Goal: Transaction & Acquisition: Purchase product/service

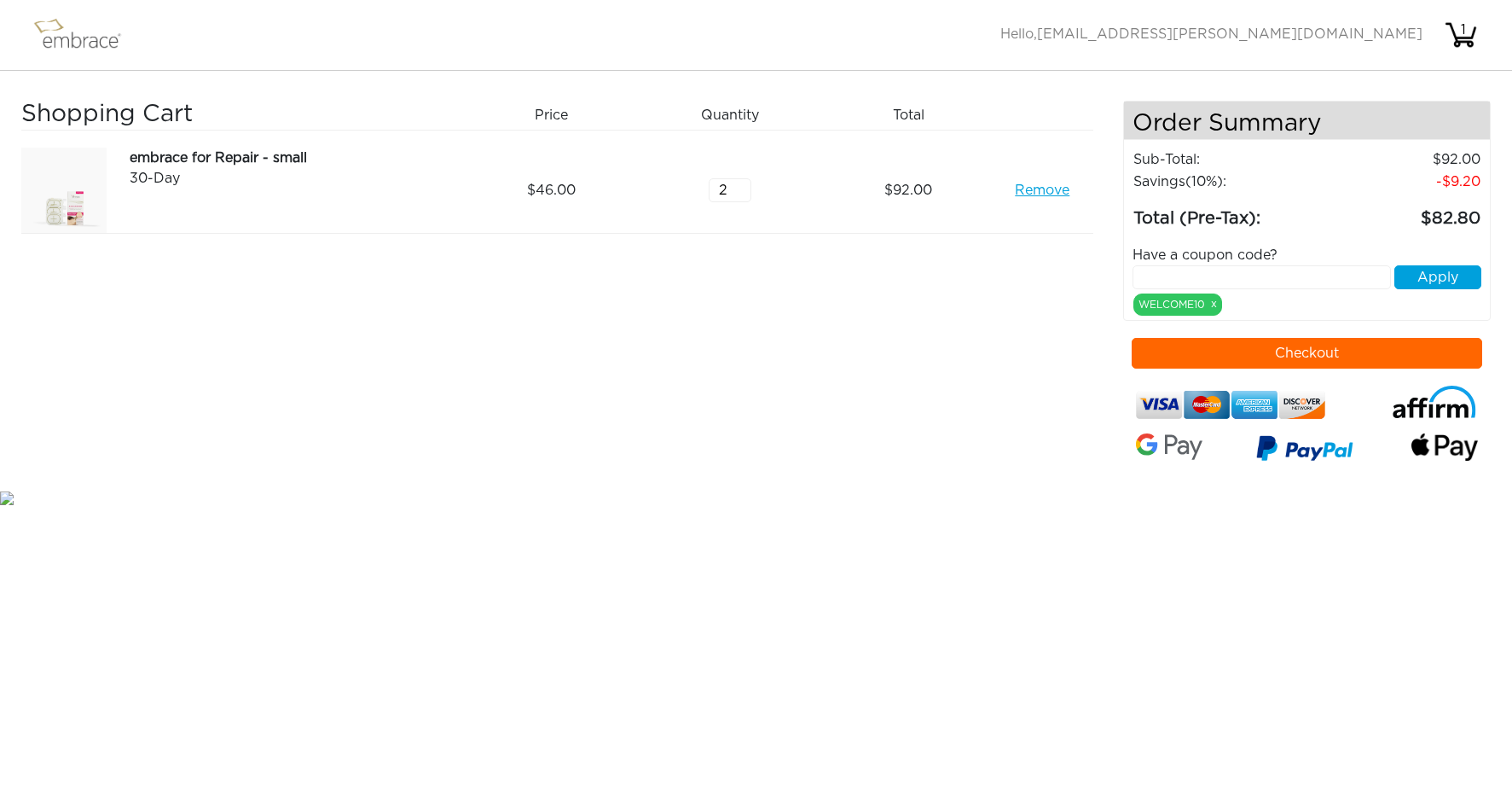
click at [1204, 273] on input "text" at bounding box center [1261, 277] width 257 height 24
type input "15OFFCART"
click at [1437, 279] on button "Apply" at bounding box center [1437, 277] width 87 height 24
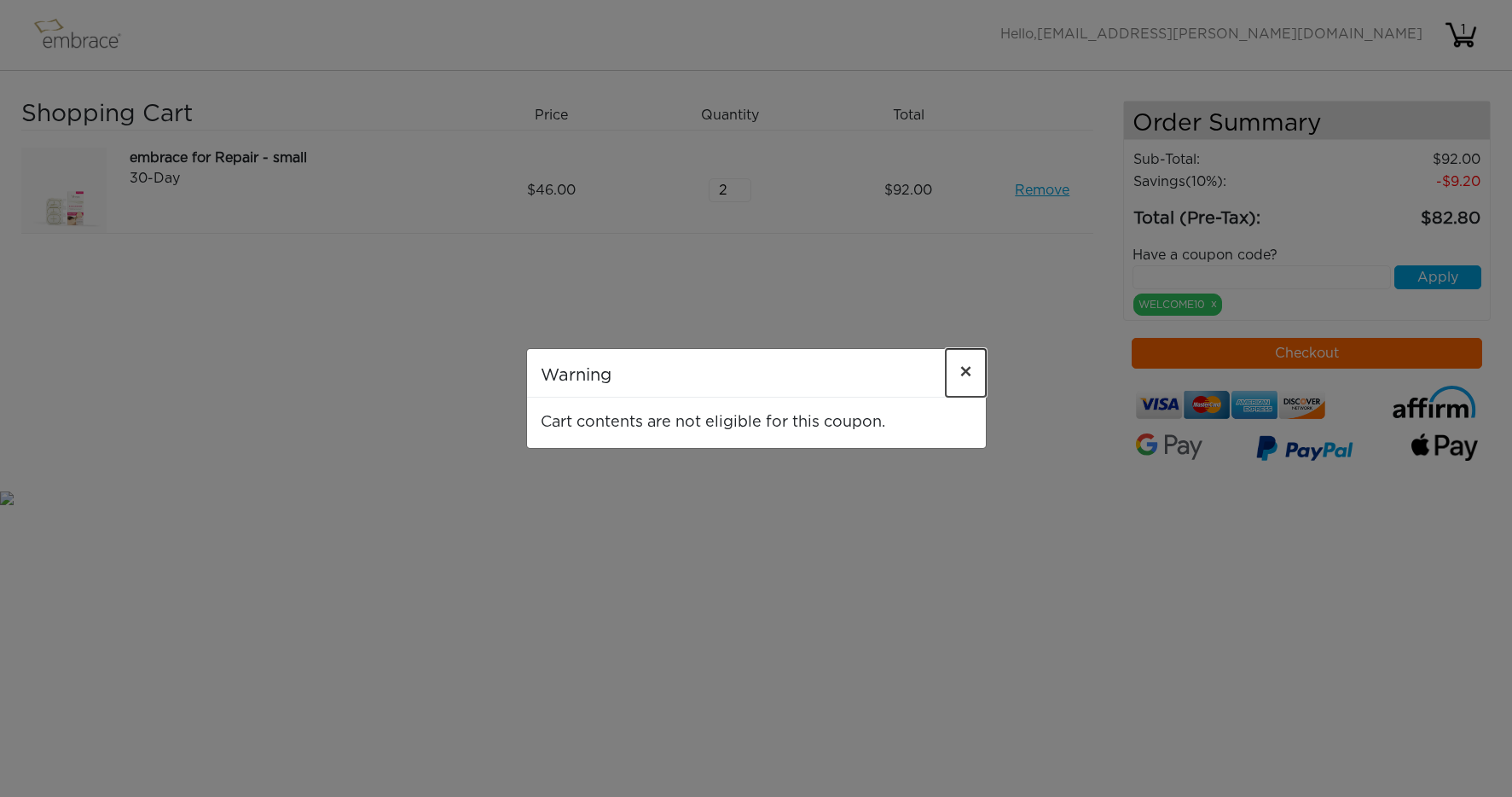
click at [959, 378] on button "×" at bounding box center [965, 373] width 40 height 48
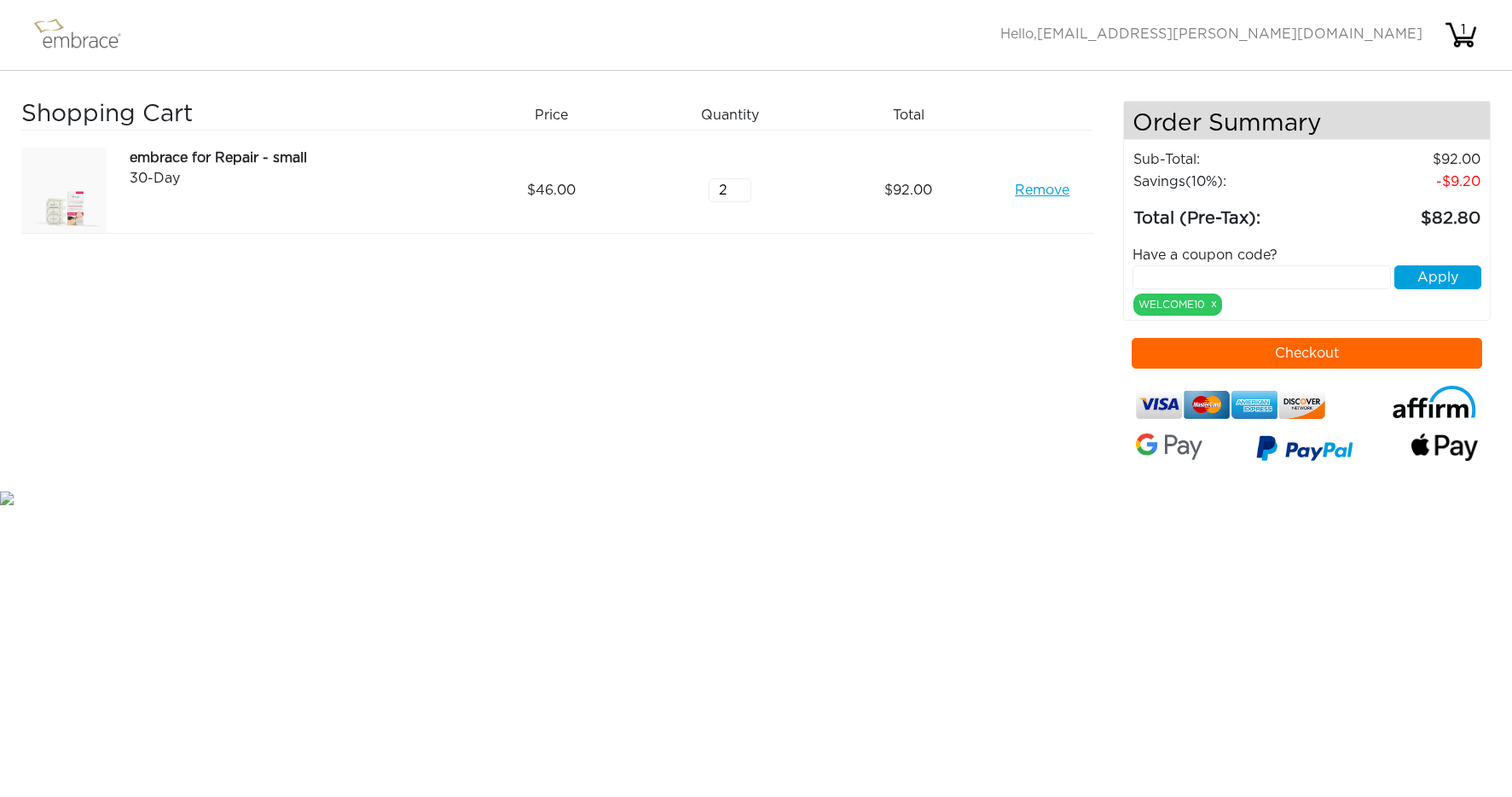
click at [1463, 28] on div "1" at bounding box center [1463, 29] width 34 height 20
click at [1295, 270] on input "text" at bounding box center [1261, 277] width 257 height 24
click at [1194, 304] on div "WELCOME10 x" at bounding box center [1177, 304] width 89 height 22
click at [1305, 279] on input "text" at bounding box center [1261, 277] width 257 height 24
click at [1306, 347] on button "Checkout" at bounding box center [1307, 353] width 351 height 31
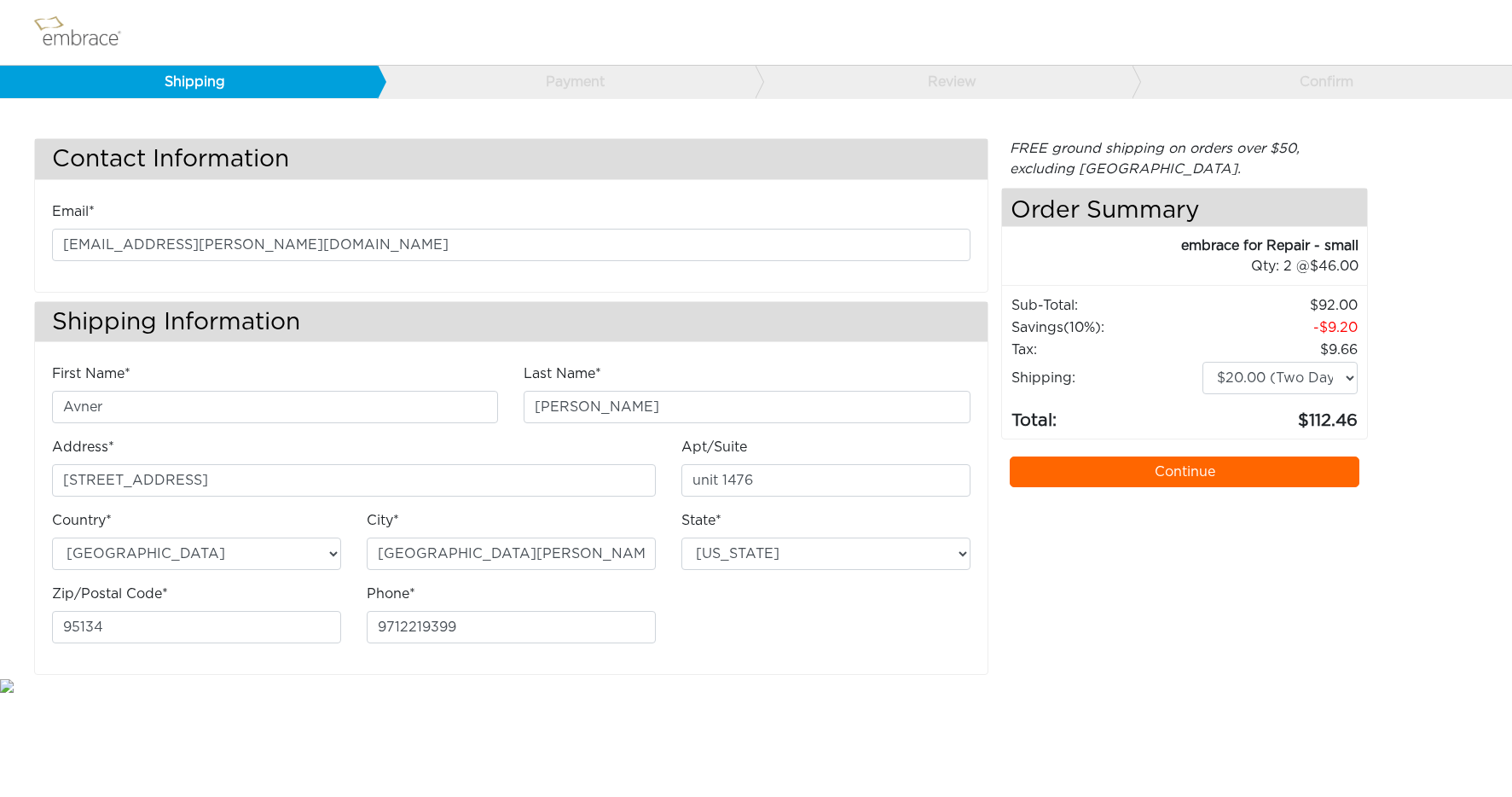
select select "CA"
click at [1349, 381] on select "$0.00 (Ground) $15.00 (Express Saver) $20.00 (Two Day) $30.00 (Overnight)" at bounding box center [1280, 377] width 155 height 33
select select "2"
click at [1203, 361] on select "$0.00 (Ground) $15.00 (Express Saver) $20.00 (Two Day) $30.00 (Overnight)" at bounding box center [1280, 377] width 155 height 33
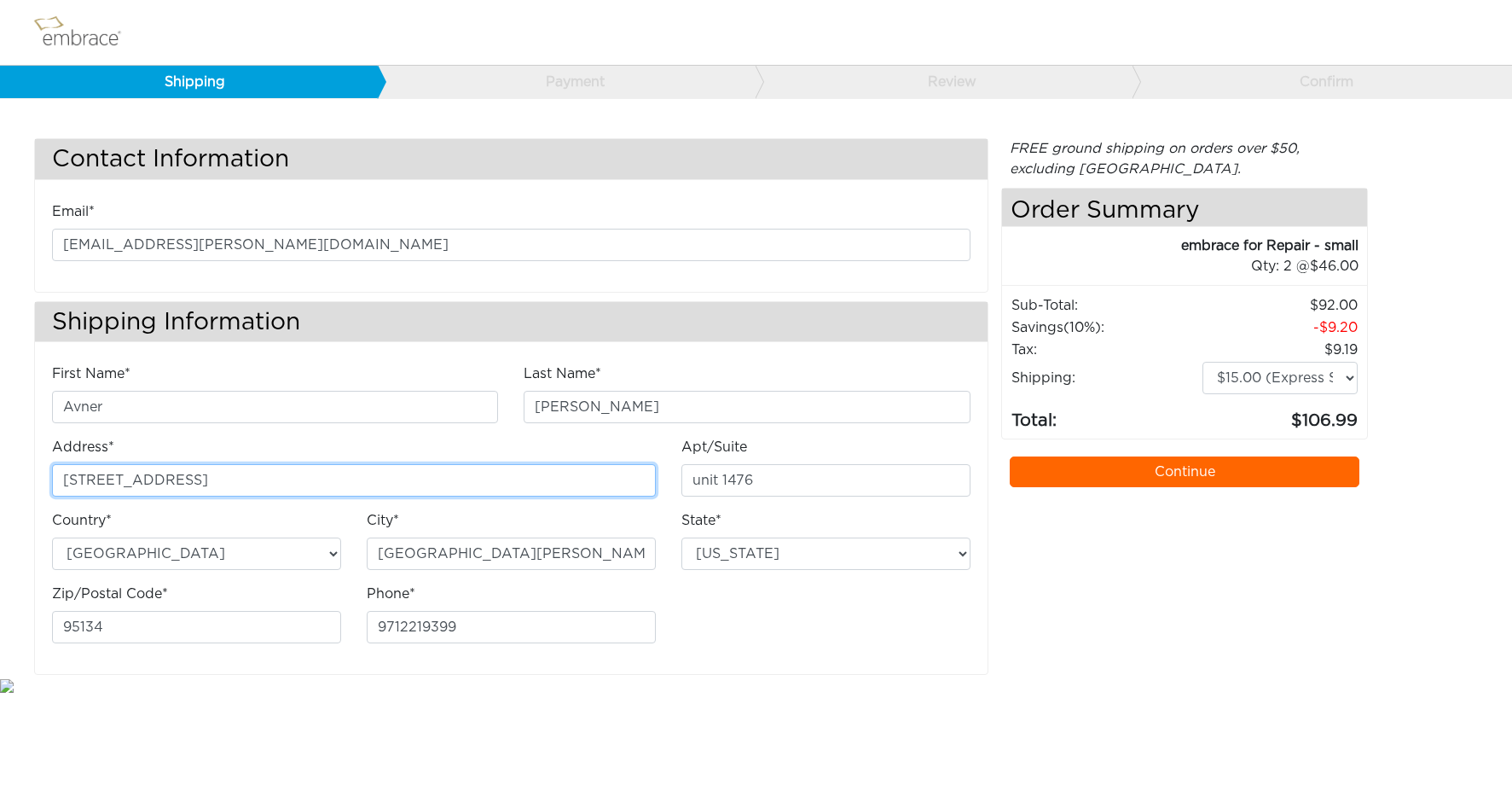
click at [237, 473] on input "350 River Oaks Parkway" at bounding box center [353, 480] width 604 height 33
drag, startPoint x: 233, startPoint y: 483, endPoint x: -33, endPoint y: 464, distance: 266.7
click at [0, 464] on html "Shipping Payment Review Confirm Contact Information Email* avner.kornfeld@gmail…" at bounding box center [756, 347] width 1512 height 696
type input "1239 NW Hillcourt Lane"
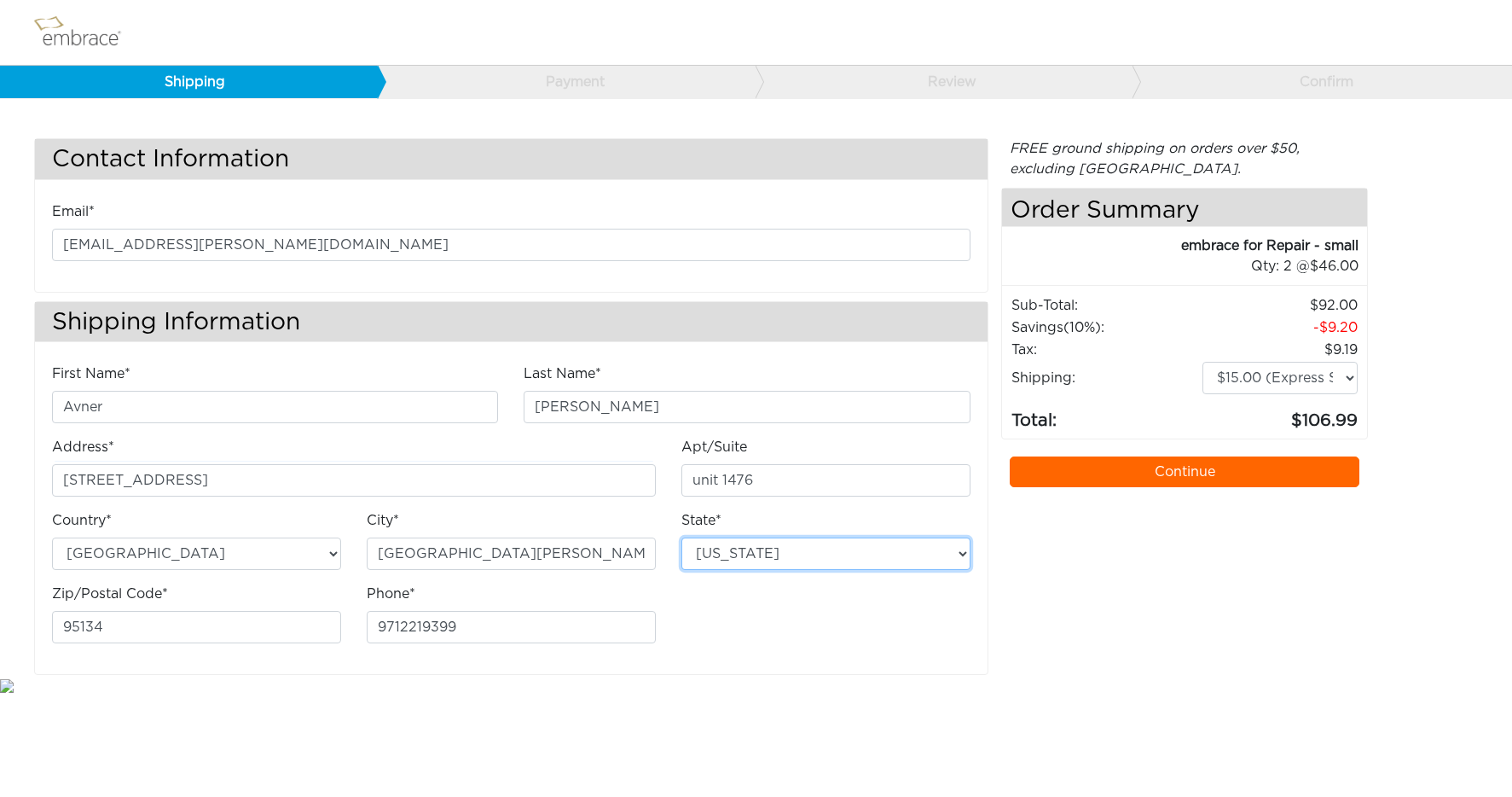
select select "OR"
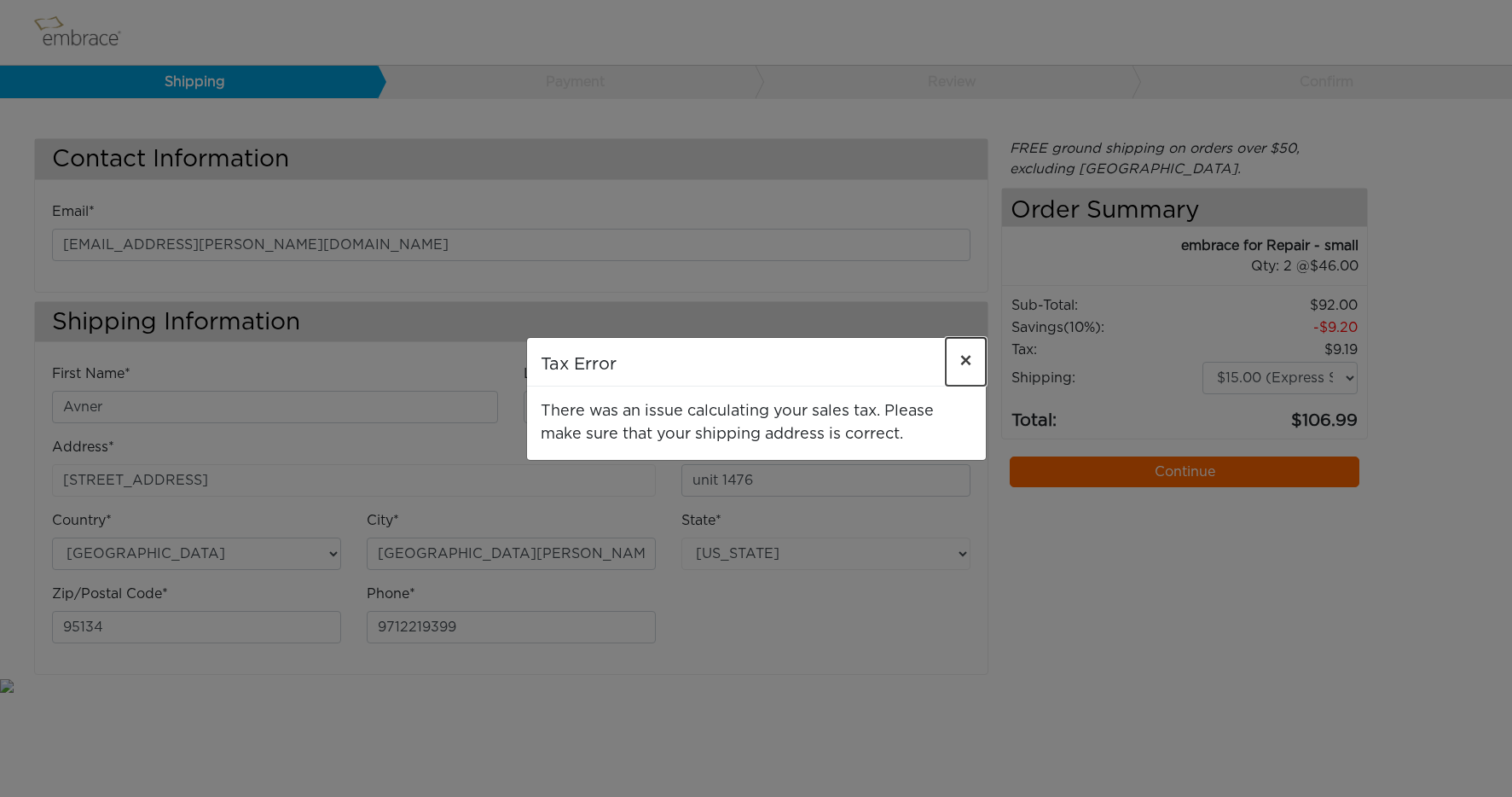
click at [969, 352] on span "×" at bounding box center [966, 361] width 13 height 20
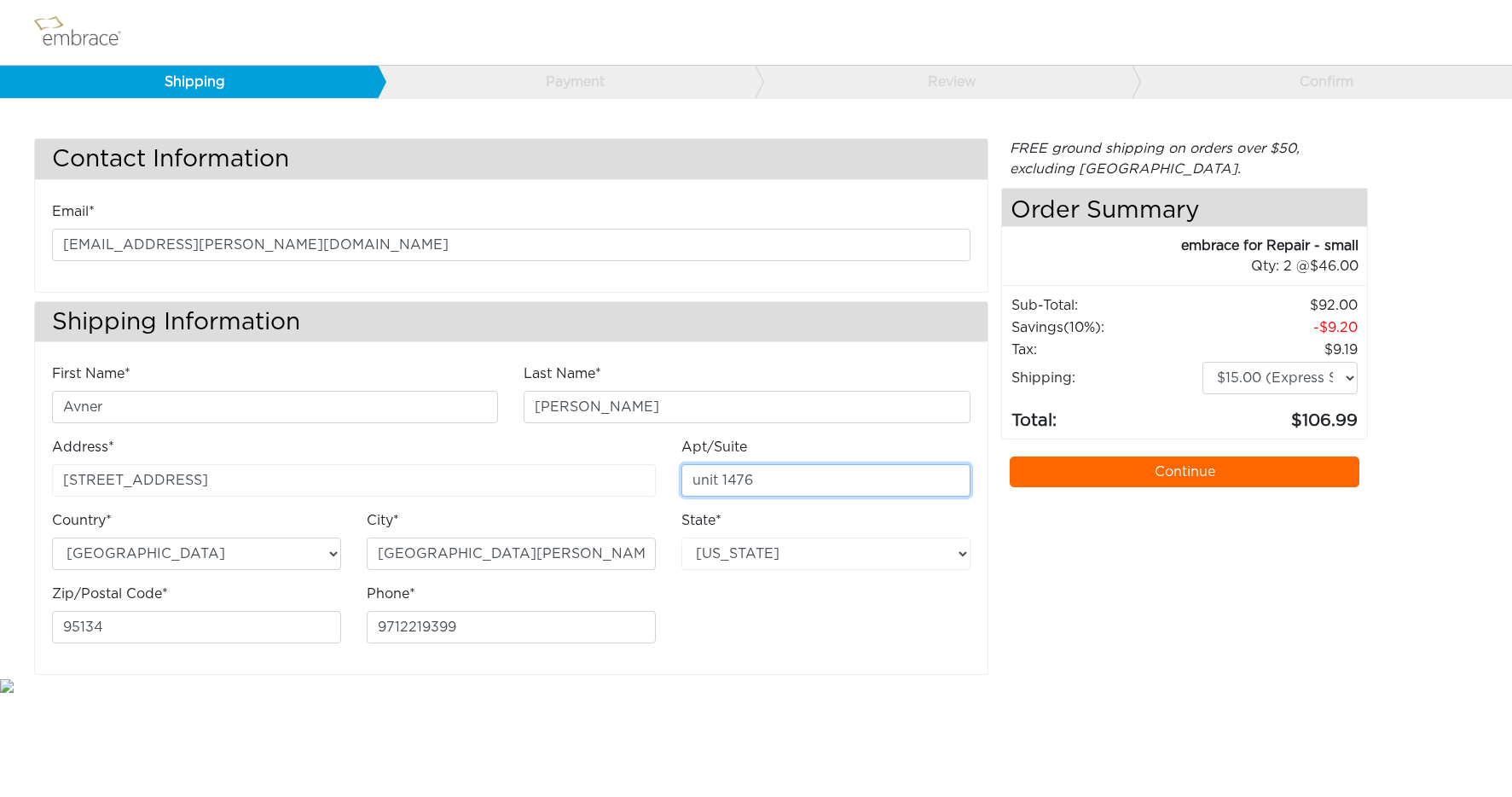
drag, startPoint x: 783, startPoint y: 473, endPoint x: 604, endPoint y: 457, distance: 179.7
click at [604, 457] on div "First Name* Avner Last Name* Kornfeld Address* 1239 NW Hillcourt Lane Apt/Suite" at bounding box center [511, 510] width 944 height 294
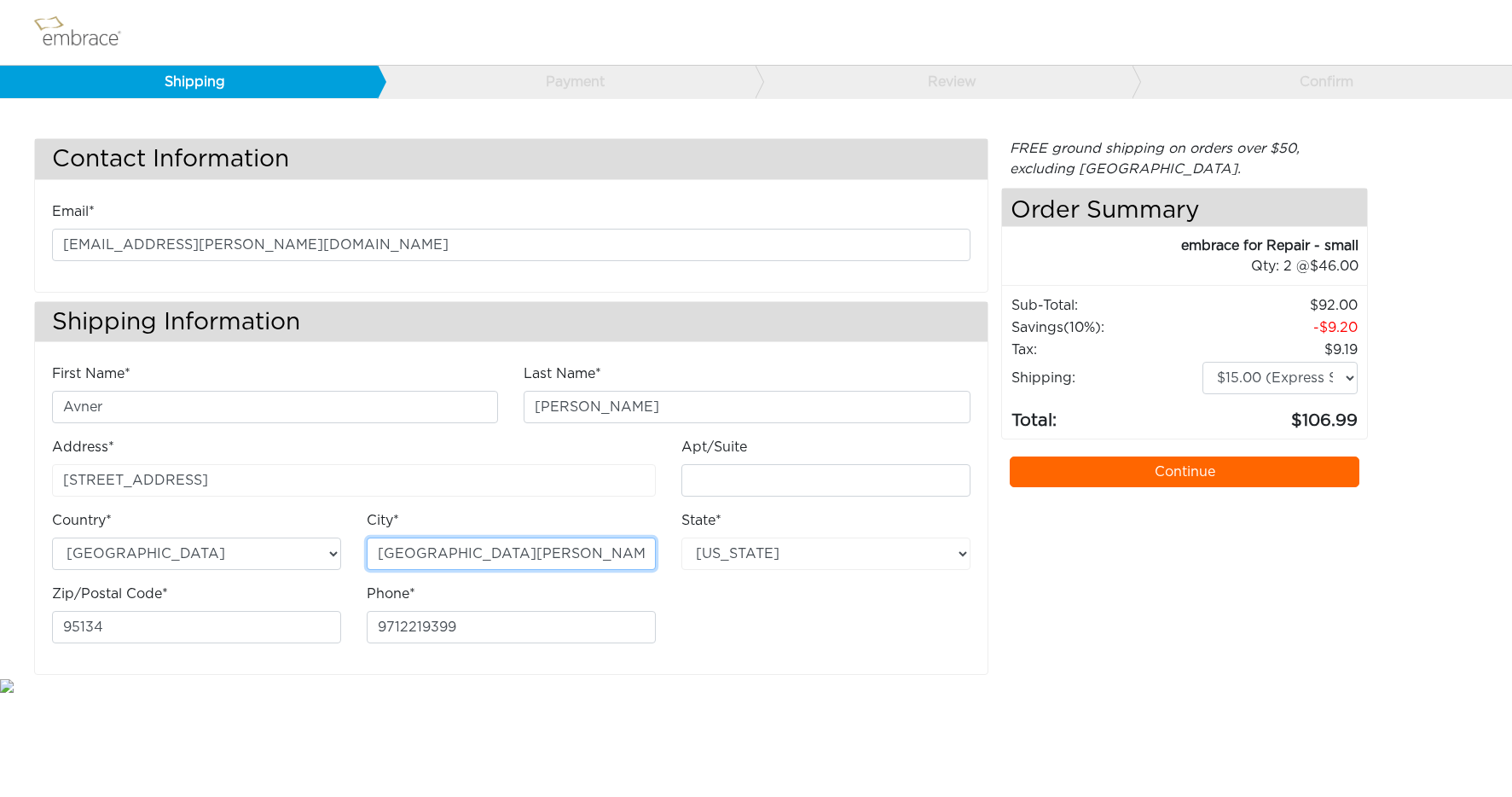
drag, startPoint x: 545, startPoint y: 560, endPoint x: 300, endPoint y: 542, distance: 245.7
click at [300, 542] on div "First Name* Avner Last Name* Kornfeld Address* 1239 NW Hillcourt Lane Apt/Suite" at bounding box center [511, 510] width 944 height 294
type input "Portland"
click at [752, 615] on div "First Name* Avner Last Name* Kornfeld Address* 1239 NW Hillcourt Lane Apt/Suite" at bounding box center [511, 510] width 944 height 294
click at [730, 637] on div "First Name* Avner Last Name* Kornfeld Address* 1239 NW Hillcourt Lane Apt/Suite" at bounding box center [511, 510] width 944 height 294
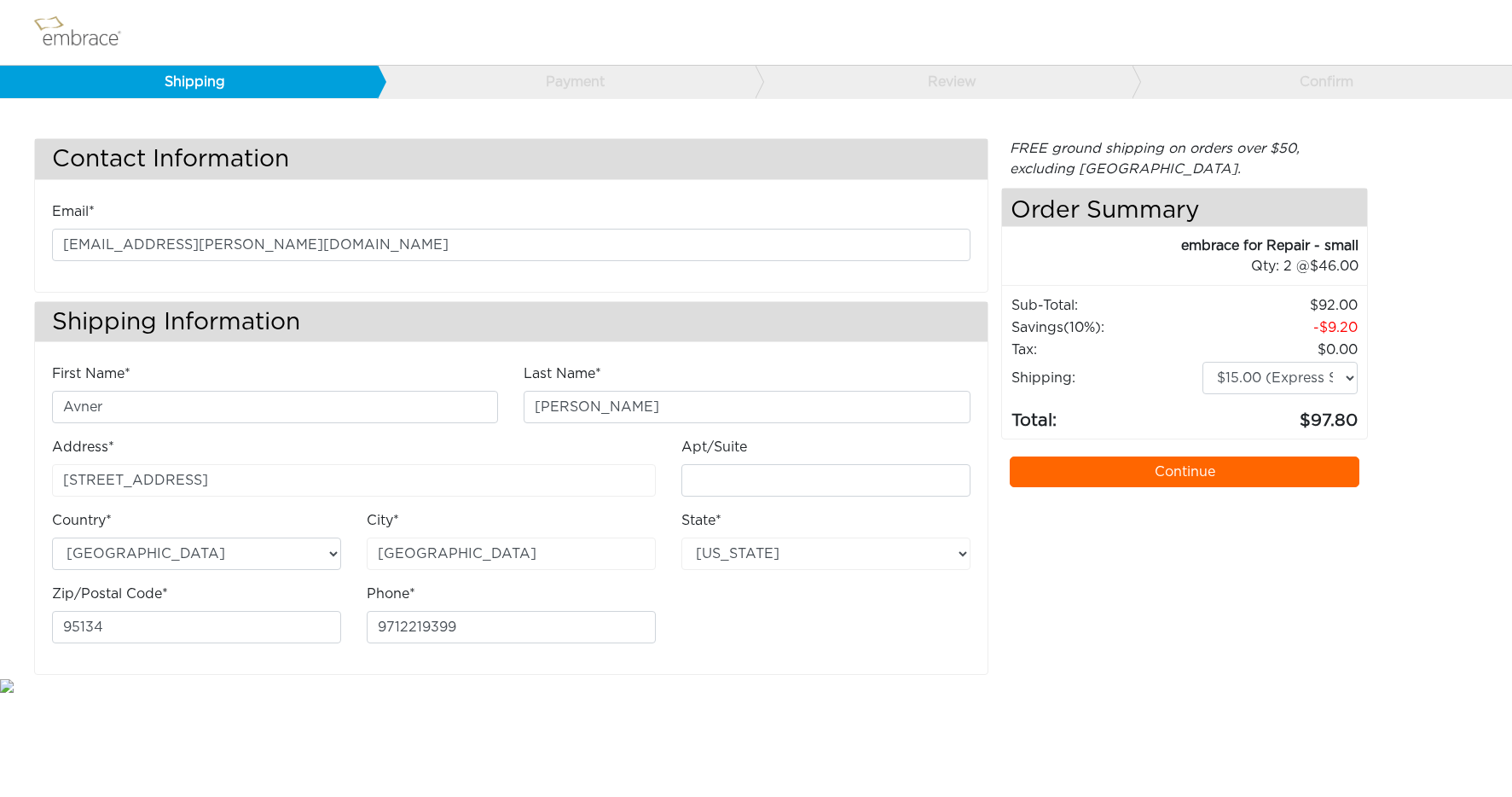
click at [1181, 468] on link "Continue" at bounding box center [1185, 472] width 351 height 31
drag, startPoint x: 122, startPoint y: 624, endPoint x: 18, endPoint y: 610, distance: 104.9
click at [0, 617] on html "Shipping Payment Review Confirm Contact Information Email* avner.kornfeld@gmail…" at bounding box center [756, 347] width 1512 height 696
type input "97229"
click at [1184, 472] on link "Continue" at bounding box center [1185, 472] width 351 height 31
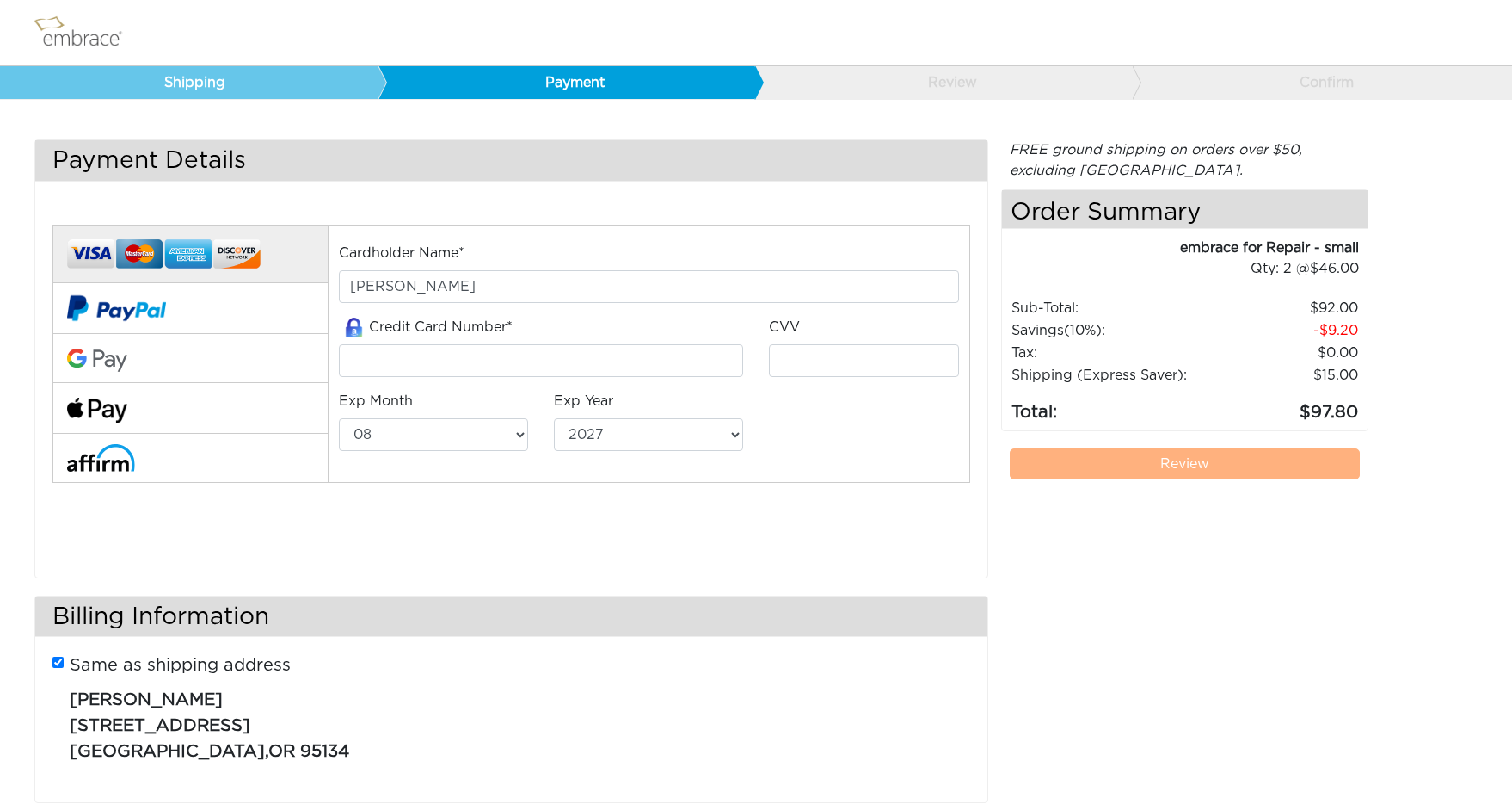
select select "8"
select select "2027"
click at [428, 357] on input "tel" at bounding box center [540, 360] width 404 height 33
type input "5251072196629400"
click at [800, 359] on input "tel" at bounding box center [863, 360] width 189 height 33
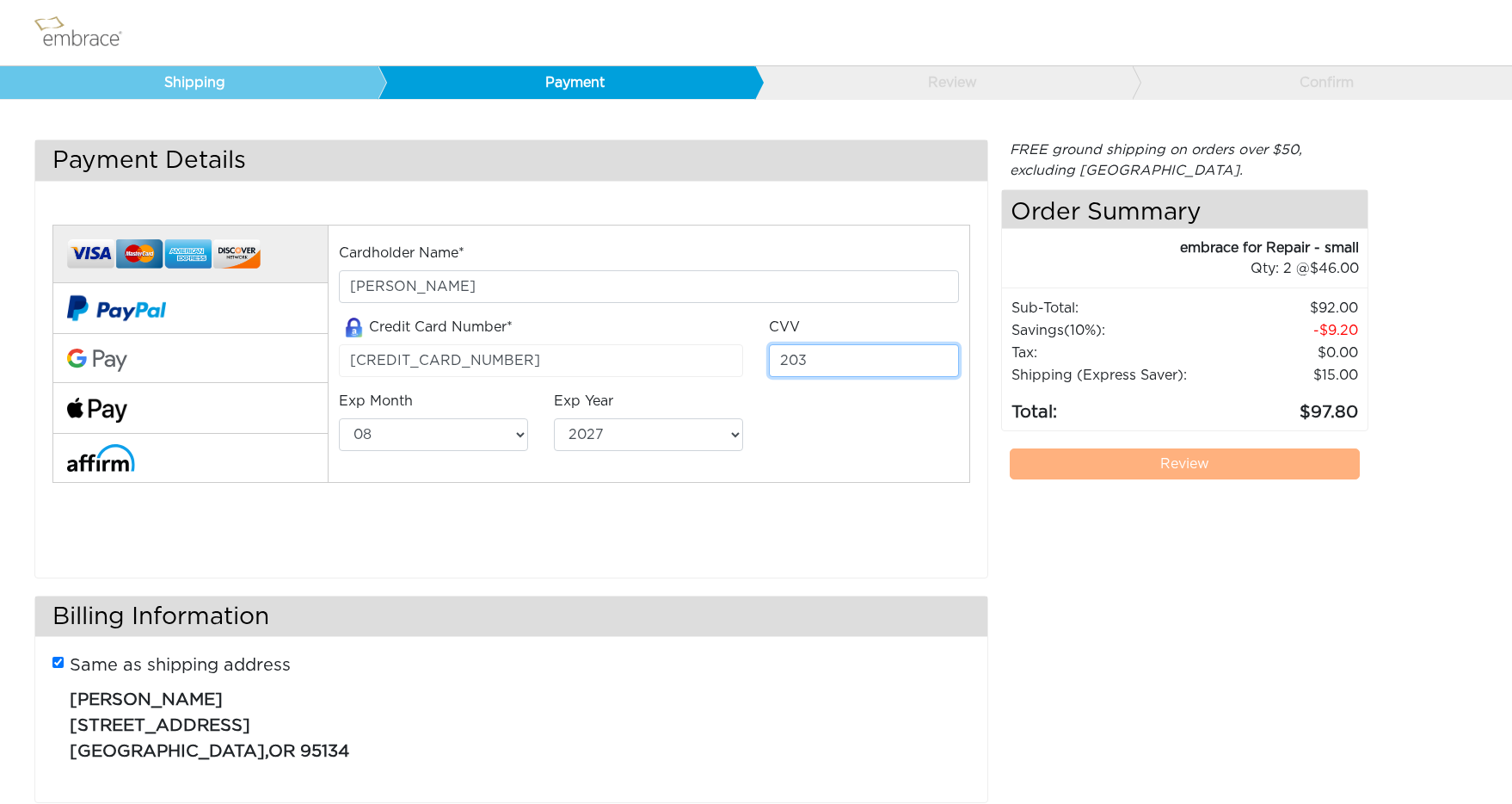
type input "203"
click at [516, 434] on select "01 02 03 04 05 06 07 08 09 10 11 12" at bounding box center [433, 434] width 189 height 33
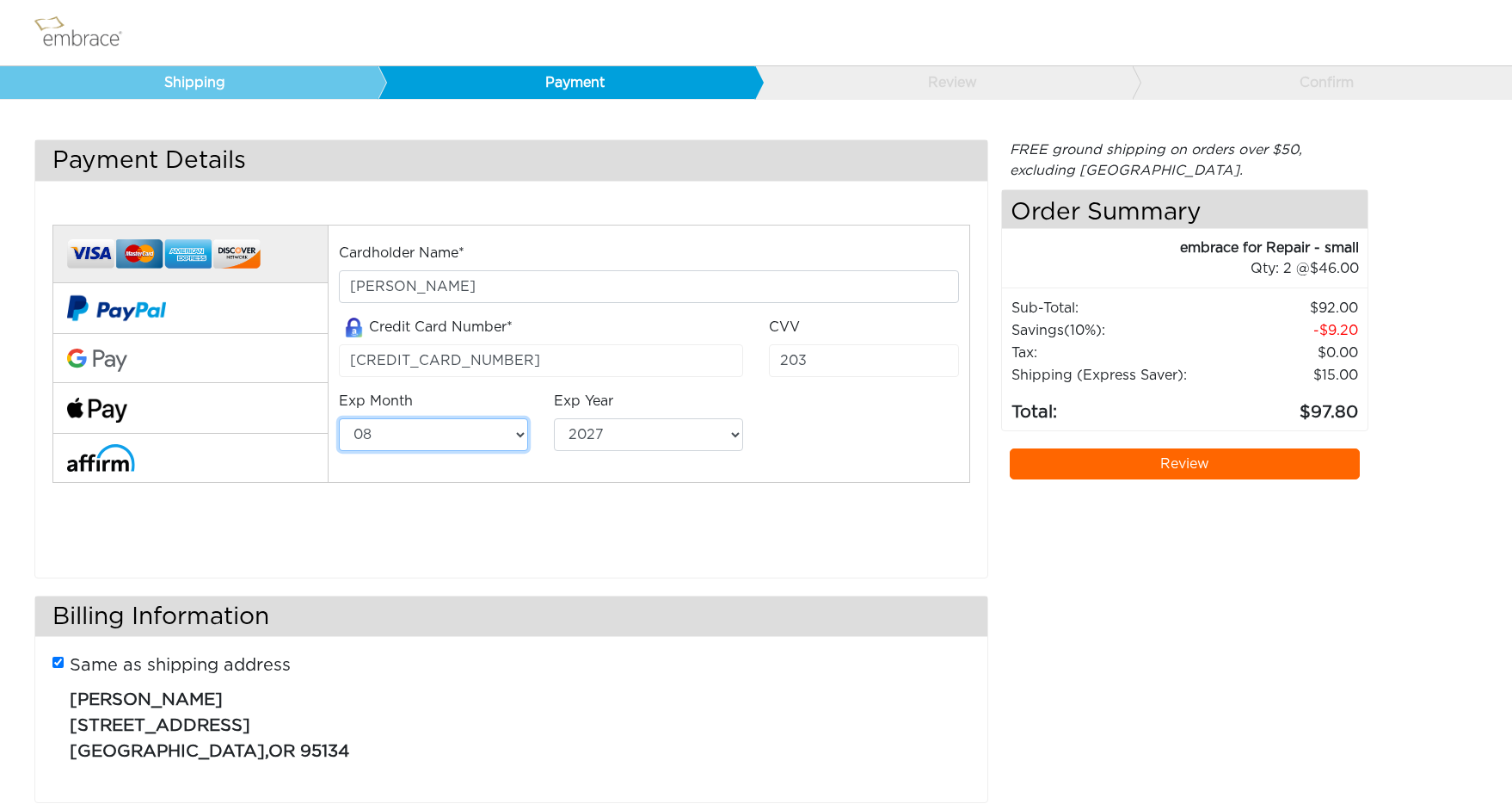
select select "4"
click at [339, 418] on select "01 02 03 04 05 06 07 08 09 10 11 12" at bounding box center [433, 434] width 189 height 33
click at [727, 432] on select "2025 2026 2027 2028 2029 2030 2031 2032 2033 2034 2035 2036 2037 2038 2039" at bounding box center [648, 434] width 189 height 33
select select "2026"
click at [554, 418] on select "2025 2026 2027 2028 2029 2030 2031 2032 2033 2034 2035 2036 2037 2038 2039" at bounding box center [648, 434] width 189 height 33
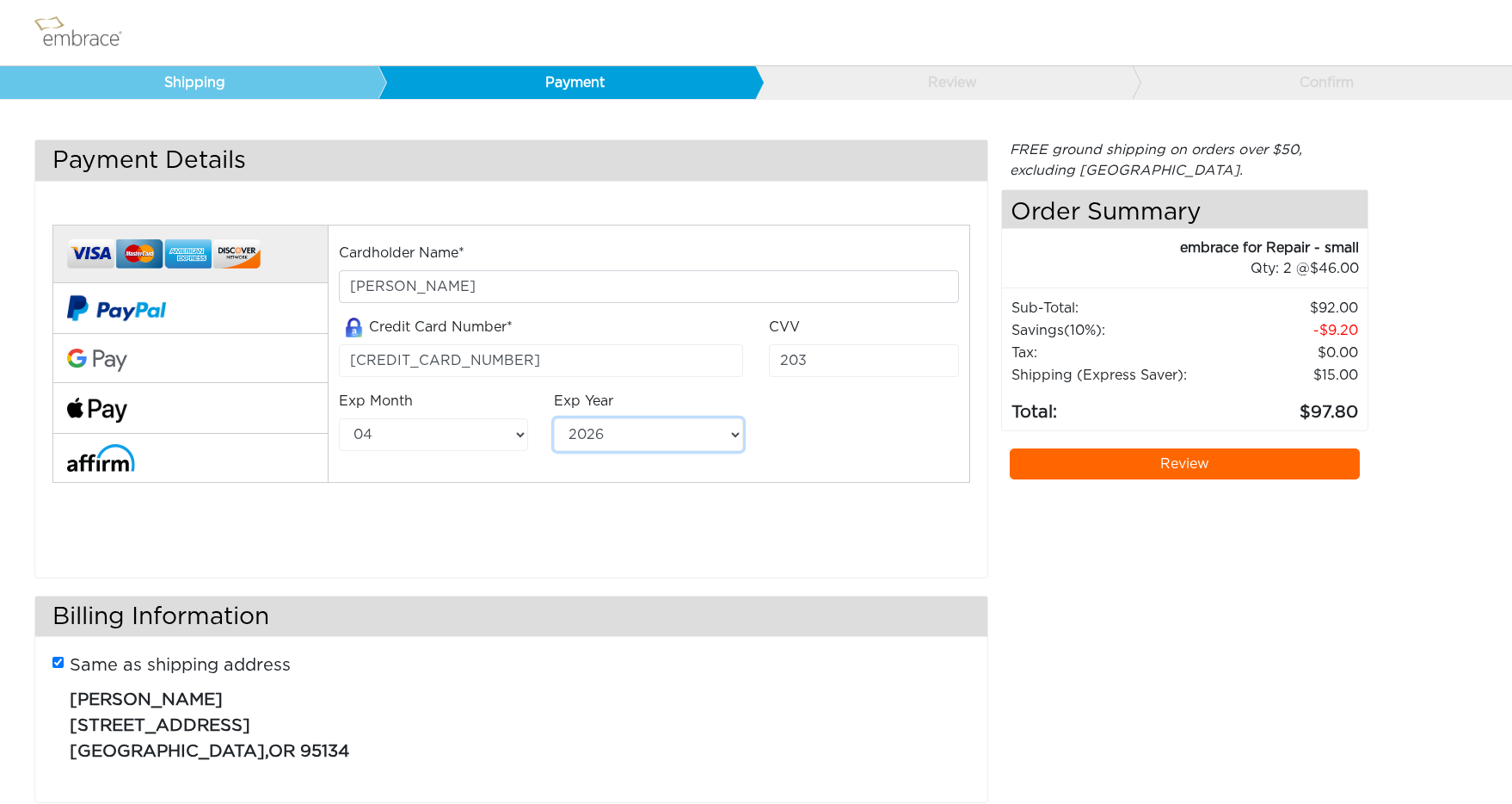
scroll to position [37, 0]
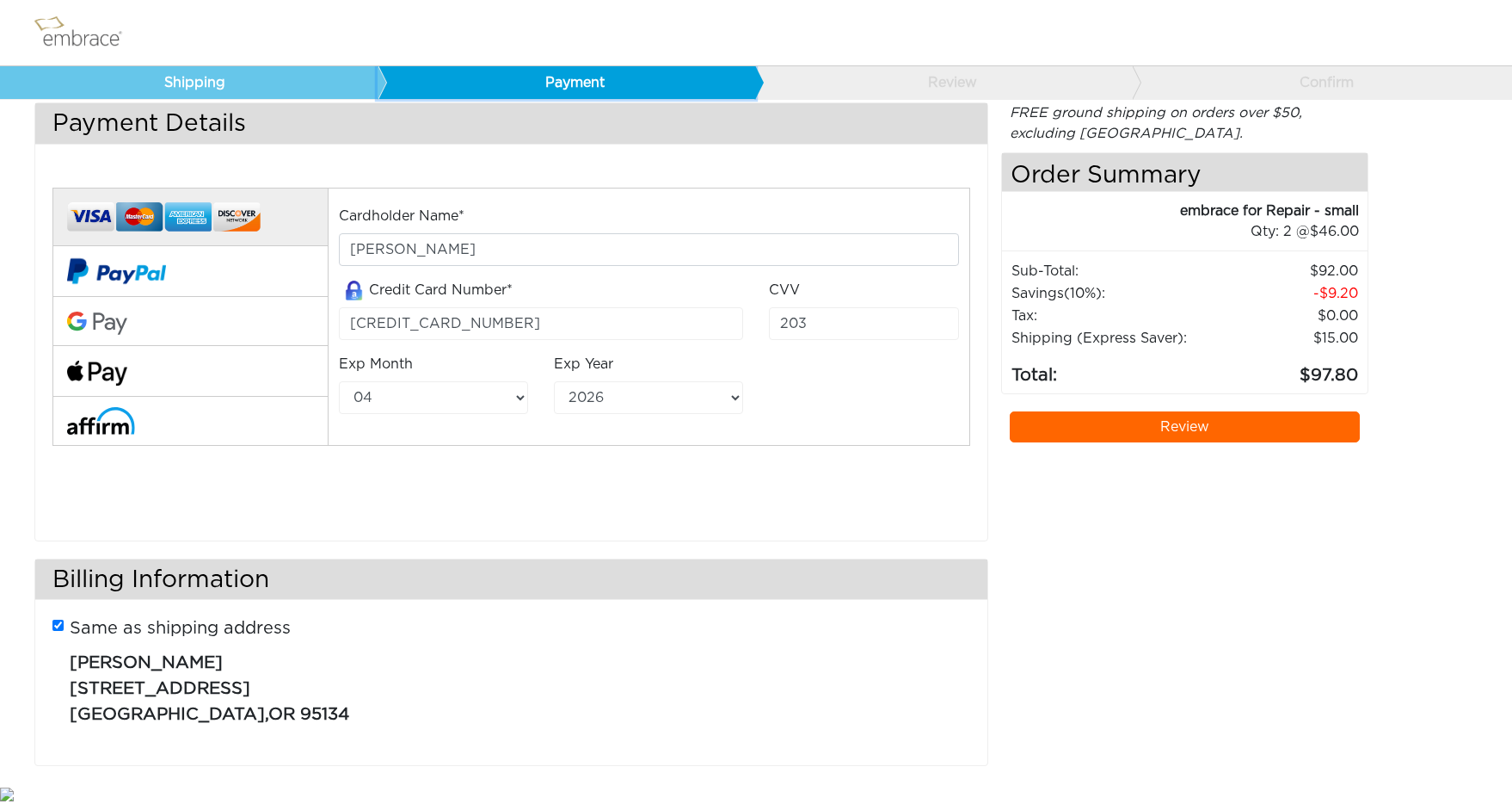
click at [468, 76] on link "Payment" at bounding box center [567, 83] width 379 height 33
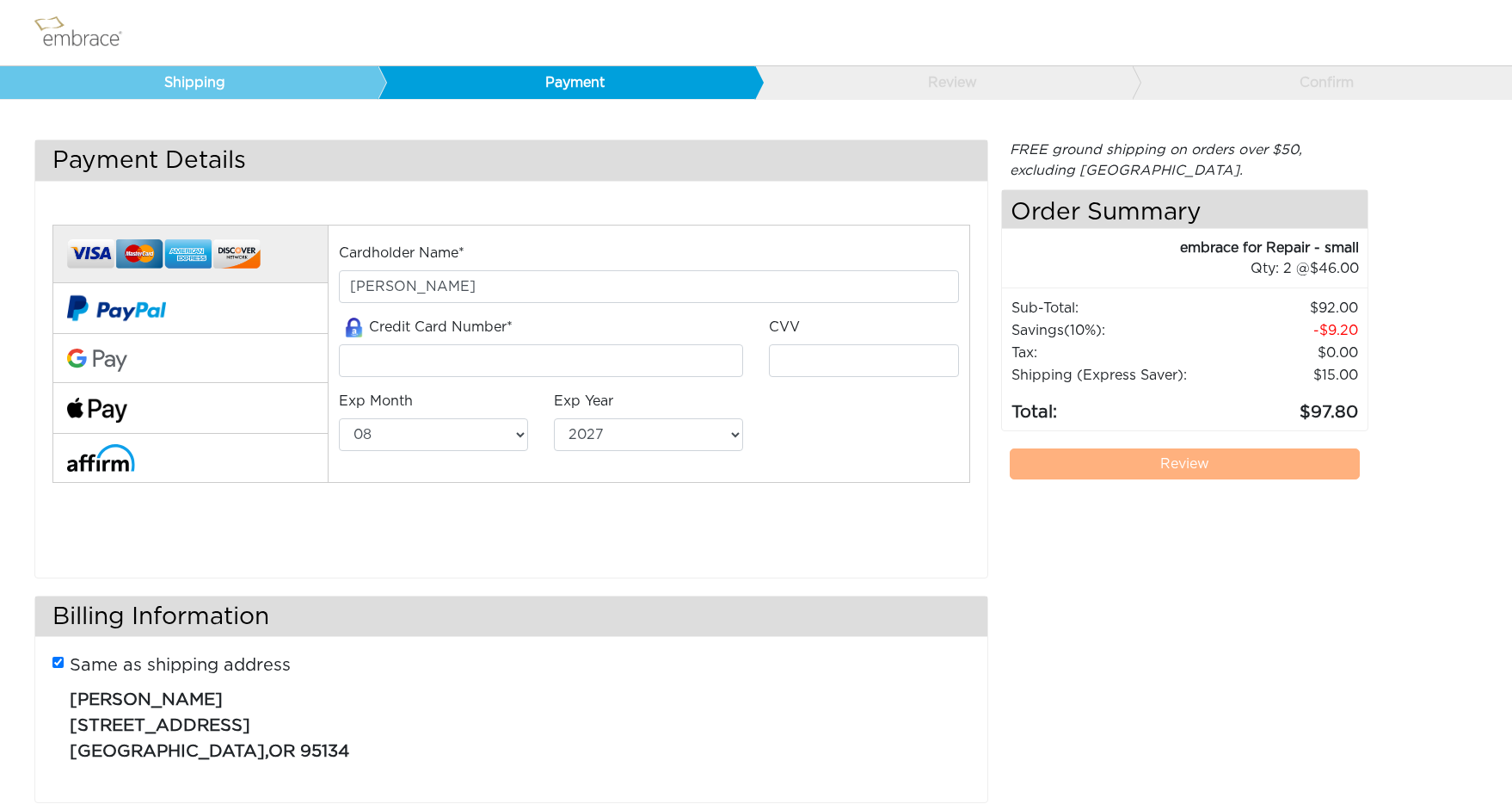
select select "8"
select select "2027"
select select "8"
select select "2027"
click at [479, 371] on input "tel" at bounding box center [540, 360] width 404 height 33
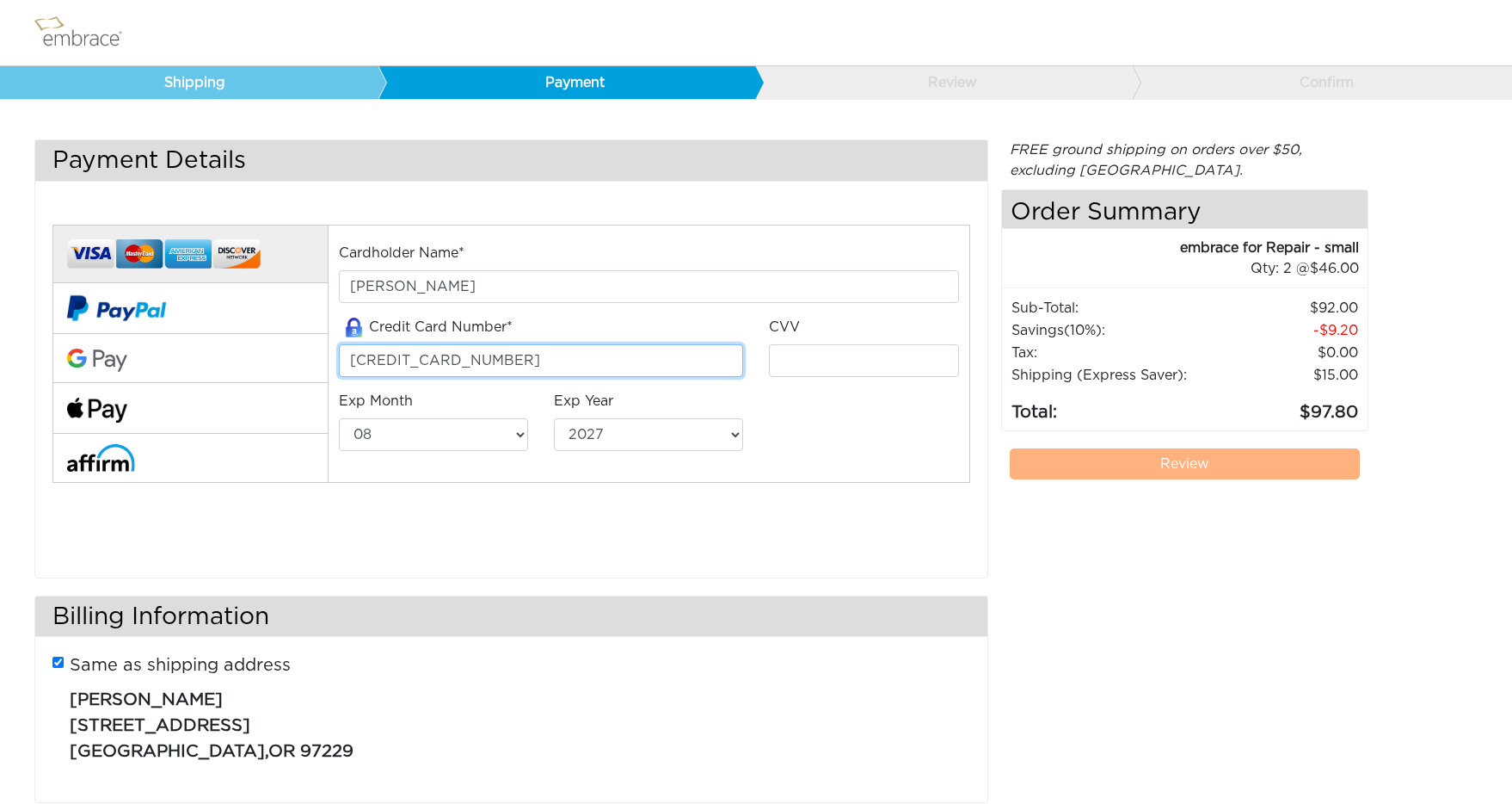
type input "5251072196629400"
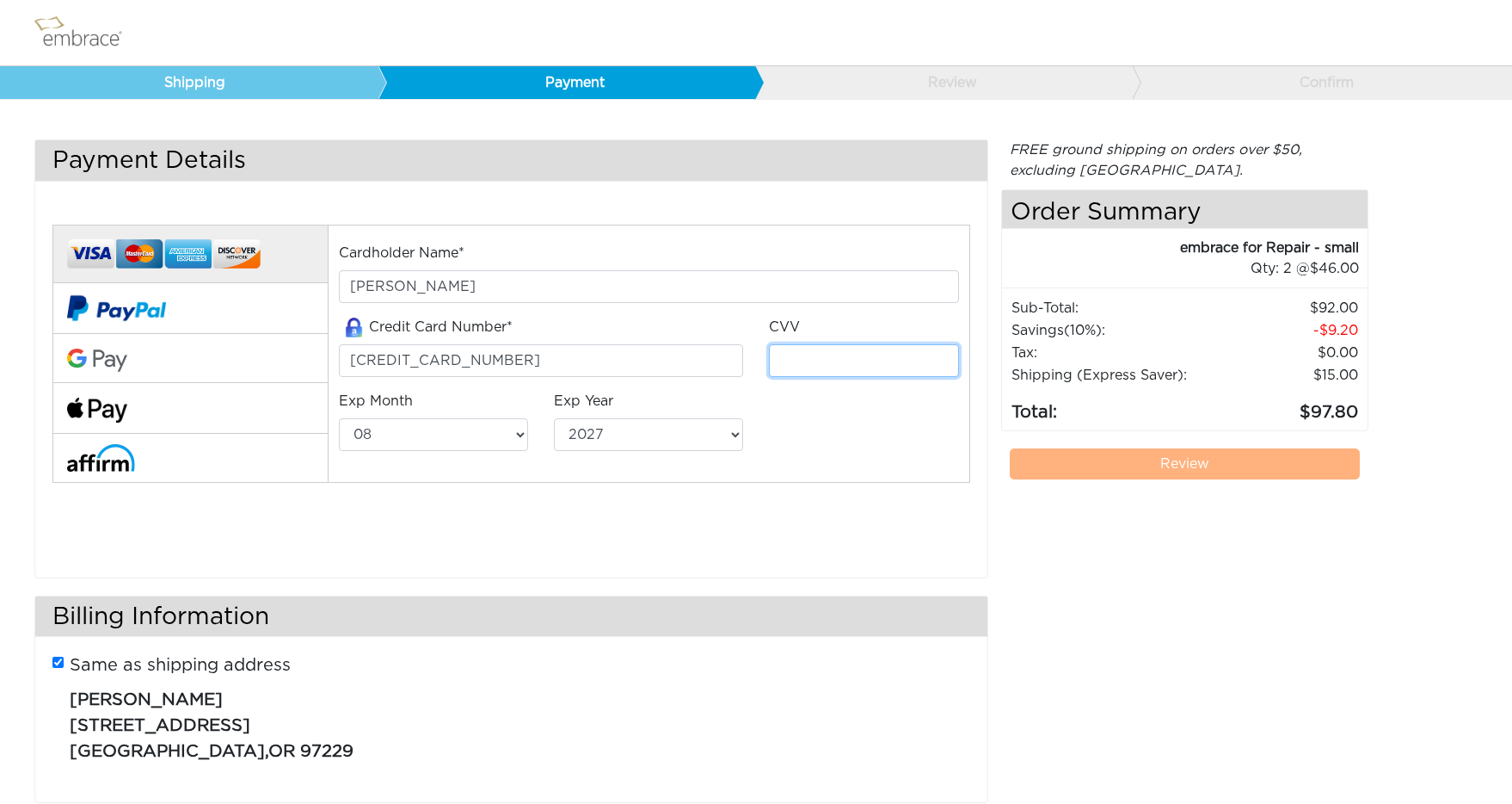
click at [814, 366] on input "tel" at bounding box center [863, 360] width 189 height 33
type input "203"
click at [804, 439] on div "Cardholder Name* Avner Kornfeld Credit Card Number* 5251072196629400 CVV 203 Ex…" at bounding box center [649, 354] width 646 height 223
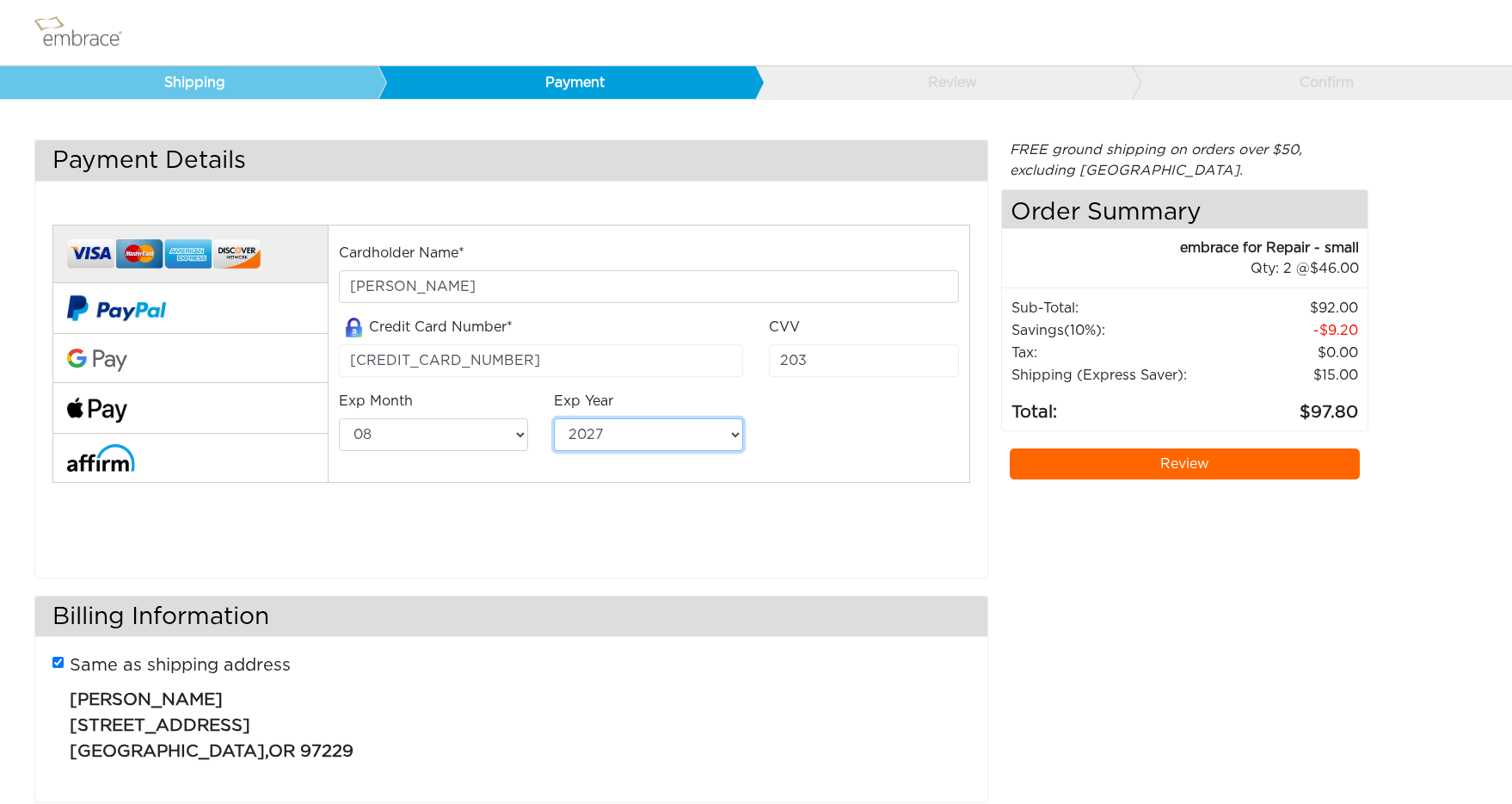
click at [735, 438] on select "2025 2026 2027 2028 2029 2030 2031 2032 2033 2034 2035 2036 2037 2038 2039" at bounding box center [648, 434] width 189 height 33
select select "2026"
click at [554, 418] on select "2025 2026 2027 2028 2029 2030 2031 2032 2033 2034 2035 2036 2037 2038 2039" at bounding box center [648, 434] width 189 height 33
click at [519, 434] on select "01 02 03 04 05 06 07 08 09 10 11 12" at bounding box center [433, 434] width 189 height 33
select select "4"
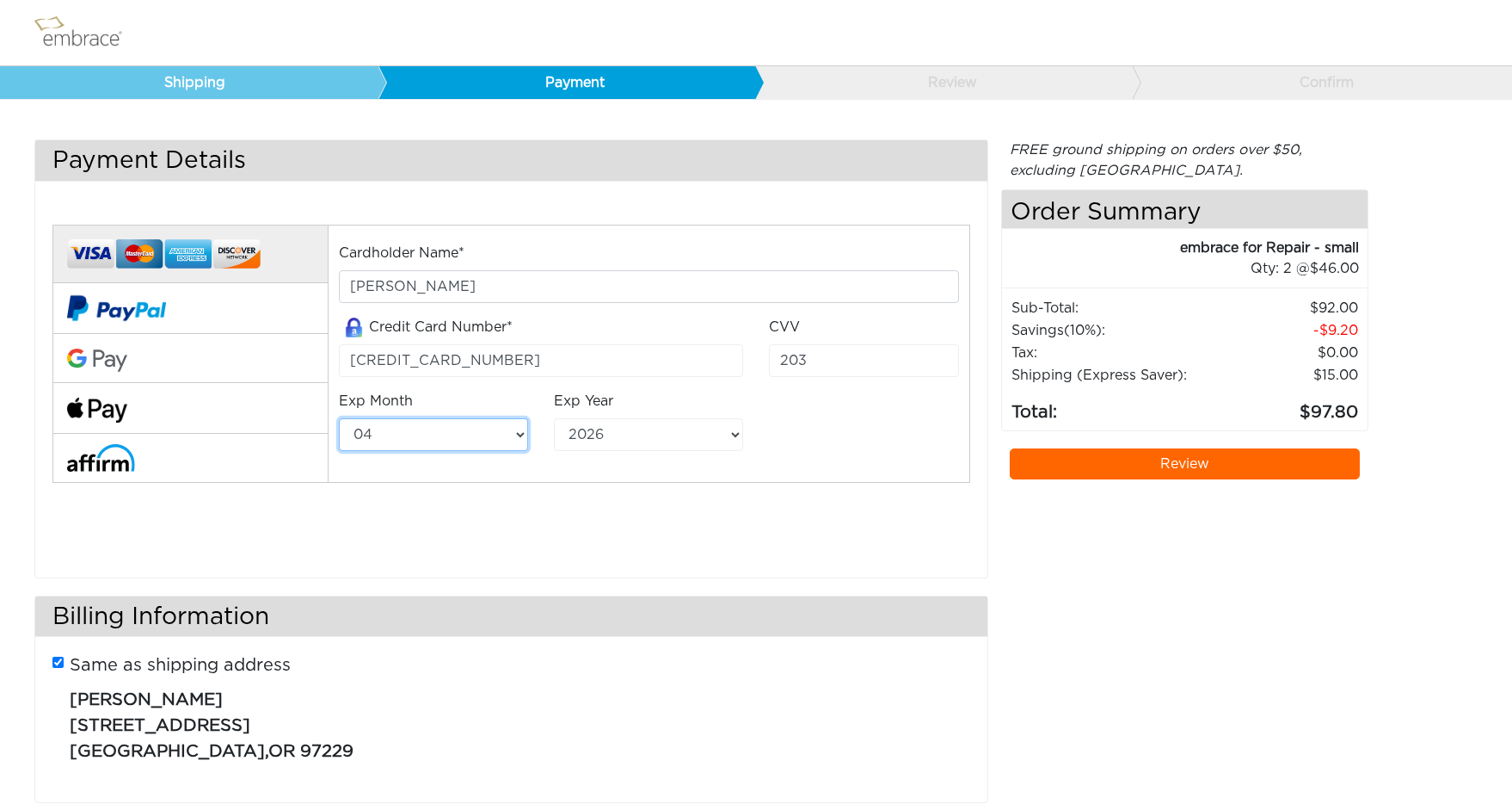
click at [339, 418] on select "01 02 03 04 05 06 07 08 09 10 11 12" at bounding box center [433, 434] width 189 height 33
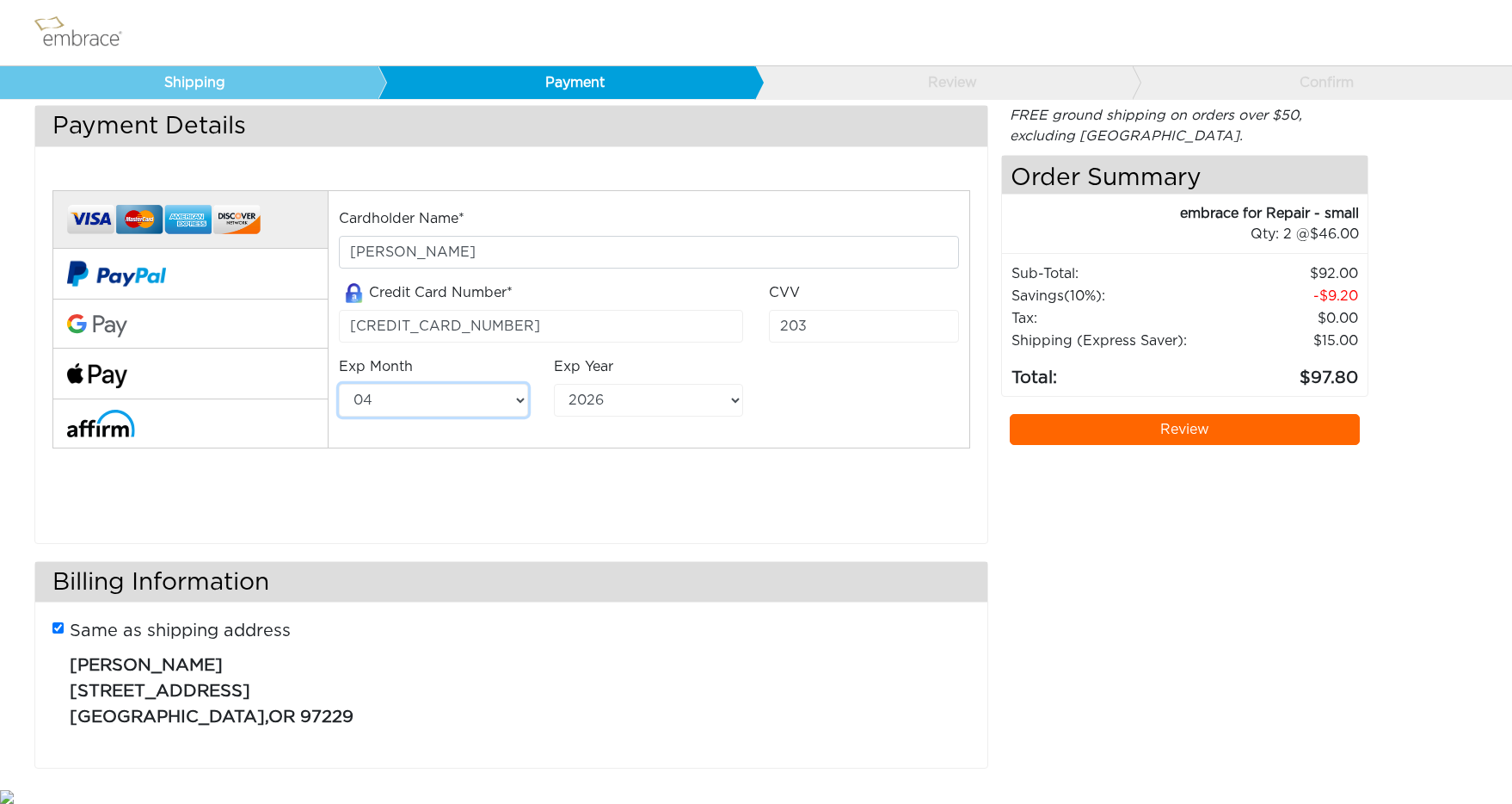
scroll to position [37, 0]
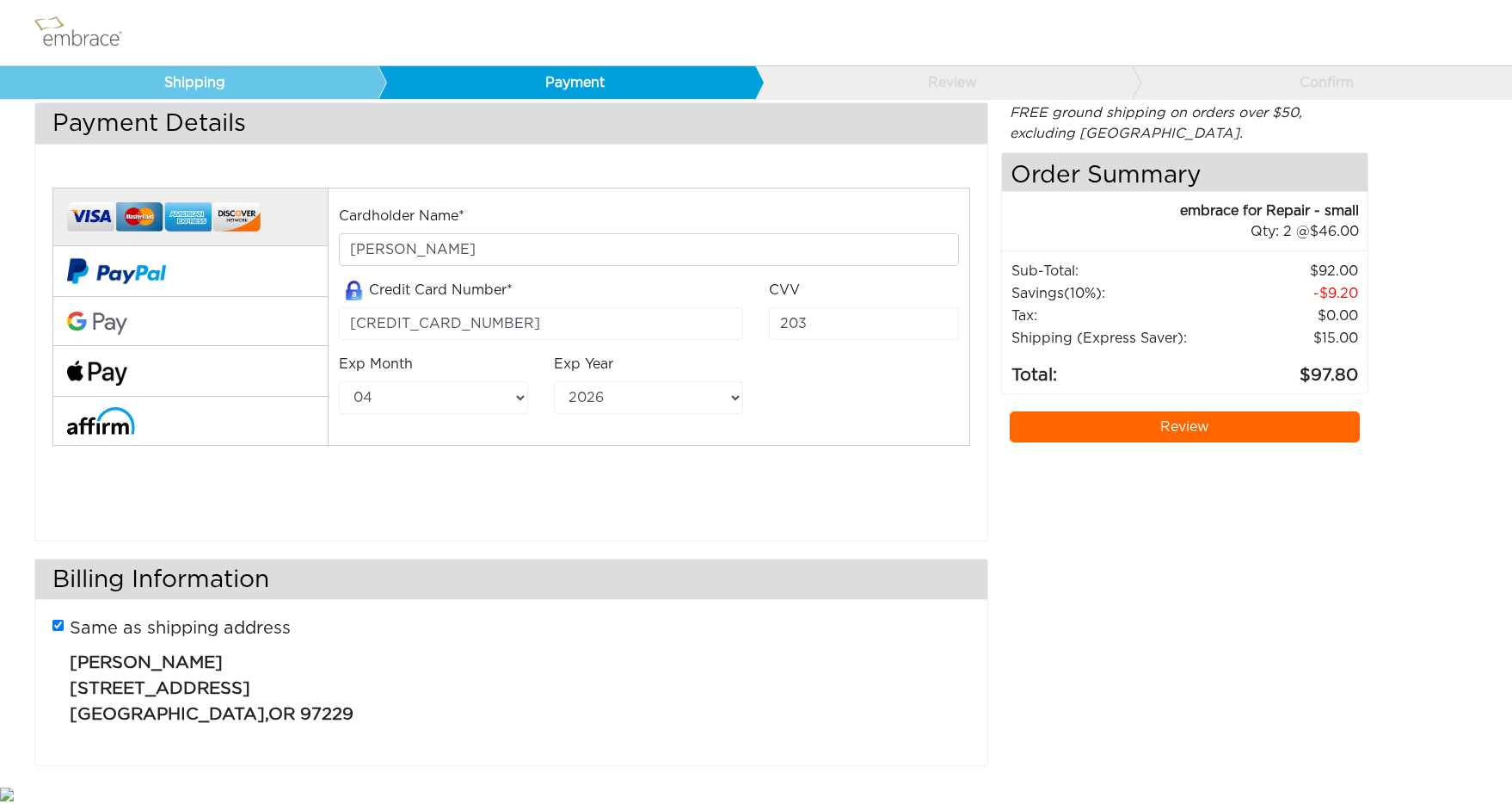
click at [1192, 420] on link "Review" at bounding box center [1185, 427] width 350 height 31
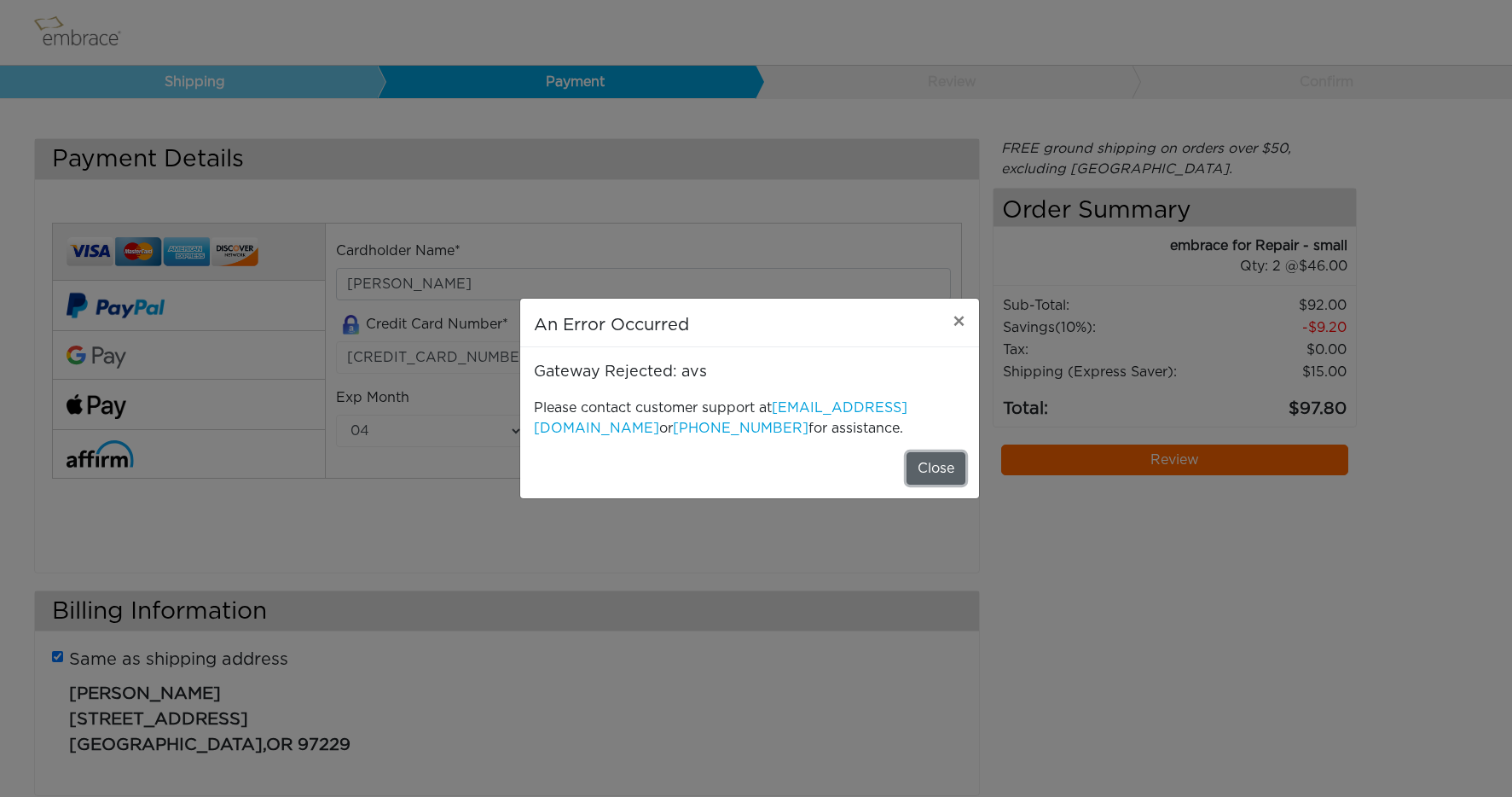
click at [923, 464] on button "Close" at bounding box center [936, 468] width 59 height 33
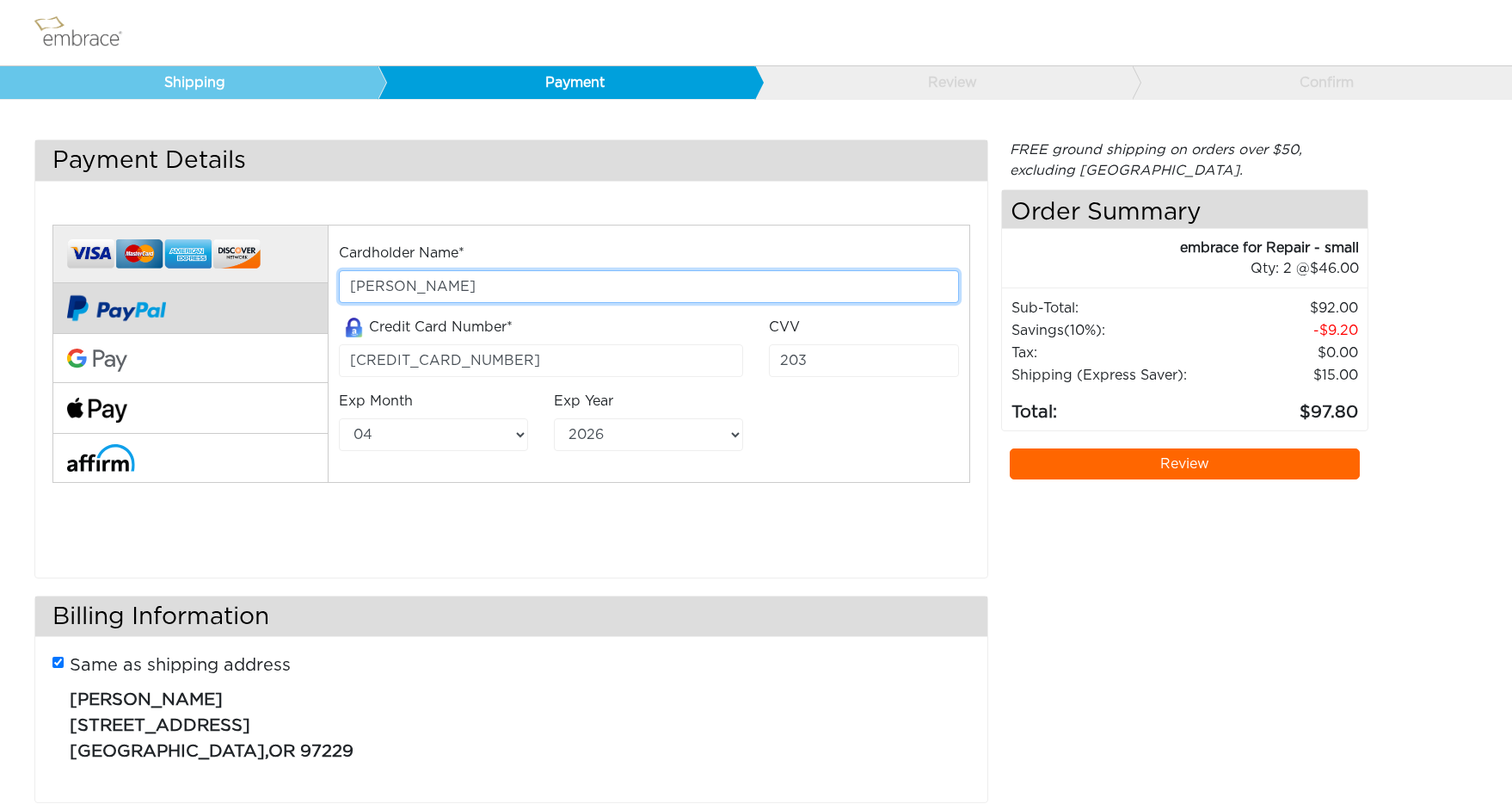
drag, startPoint x: 467, startPoint y: 285, endPoint x: 265, endPoint y: 283, distance: 202.0
click at [265, 283] on div "Cardholder Name* Avner Kornfeld Credit Card Number* 5251072196629400 CVV 203 Ex…" at bounding box center [512, 377] width 944 height 349
type input "[PERSON_NAME]"
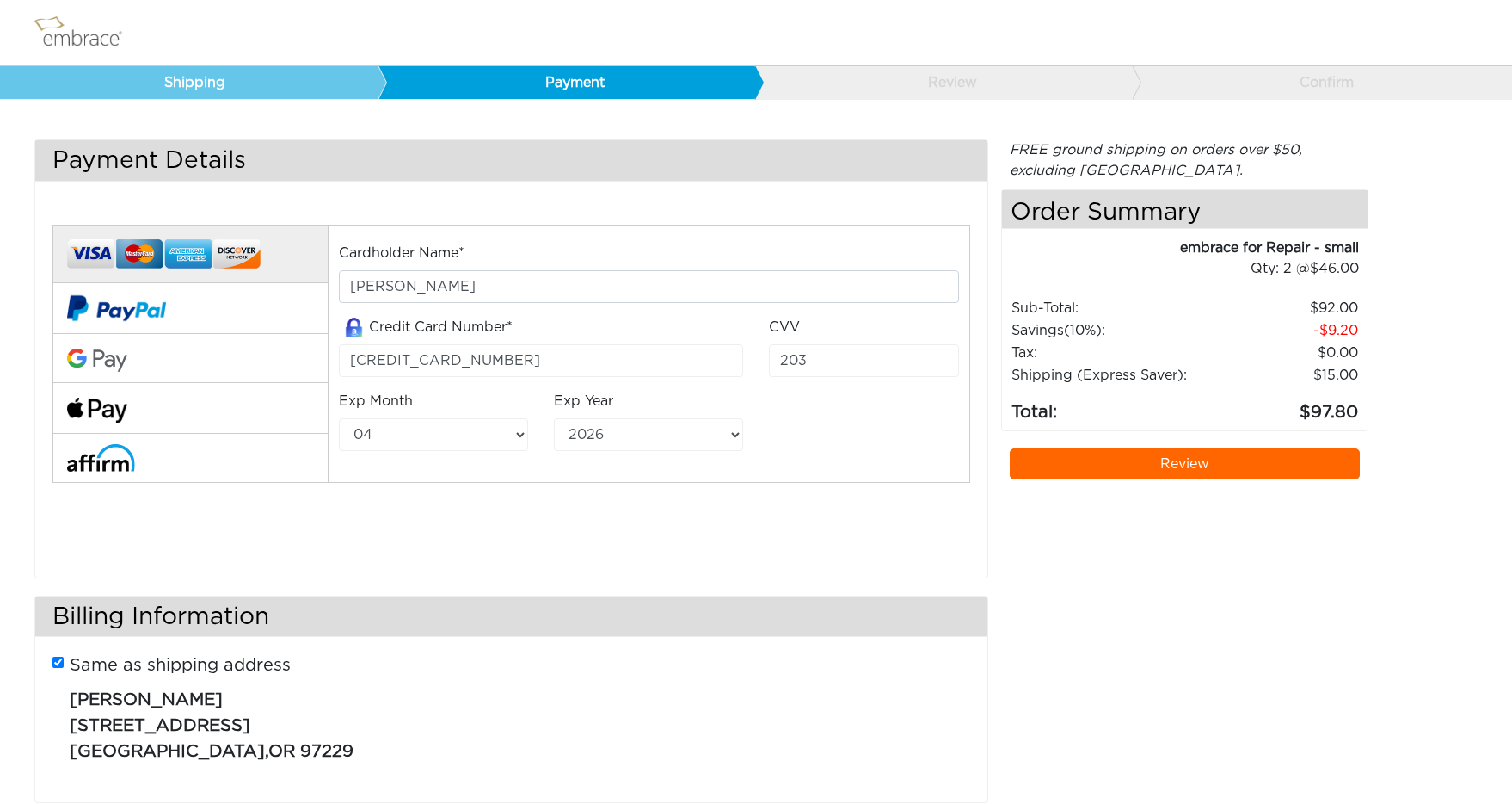
click at [823, 454] on div "Cardholder Name* AVNER KORNFELD Credit Card Number* 5251072196629400 CVV 203 Ex…" at bounding box center [649, 354] width 646 height 223
click at [381, 360] on input "5251072196629400" at bounding box center [540, 360] width 404 height 33
click at [800, 515] on div "Cardholder Name* AVNER KORNFELD Credit Card Number* 5251072196629400 CVV 203 Ex…" at bounding box center [512, 377] width 944 height 349
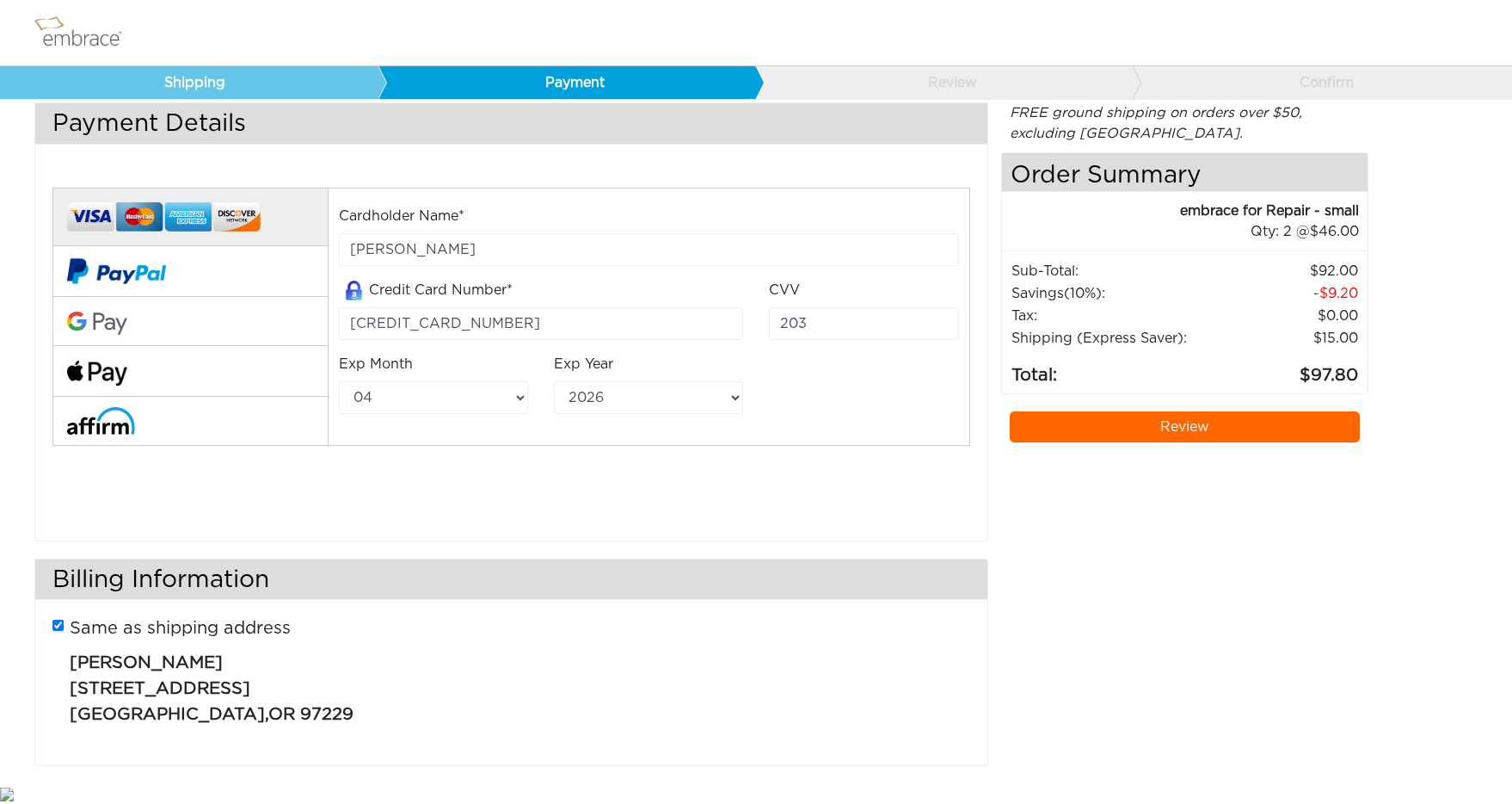
scroll to position [37, 0]
click at [1188, 429] on link "Review" at bounding box center [1185, 427] width 350 height 31
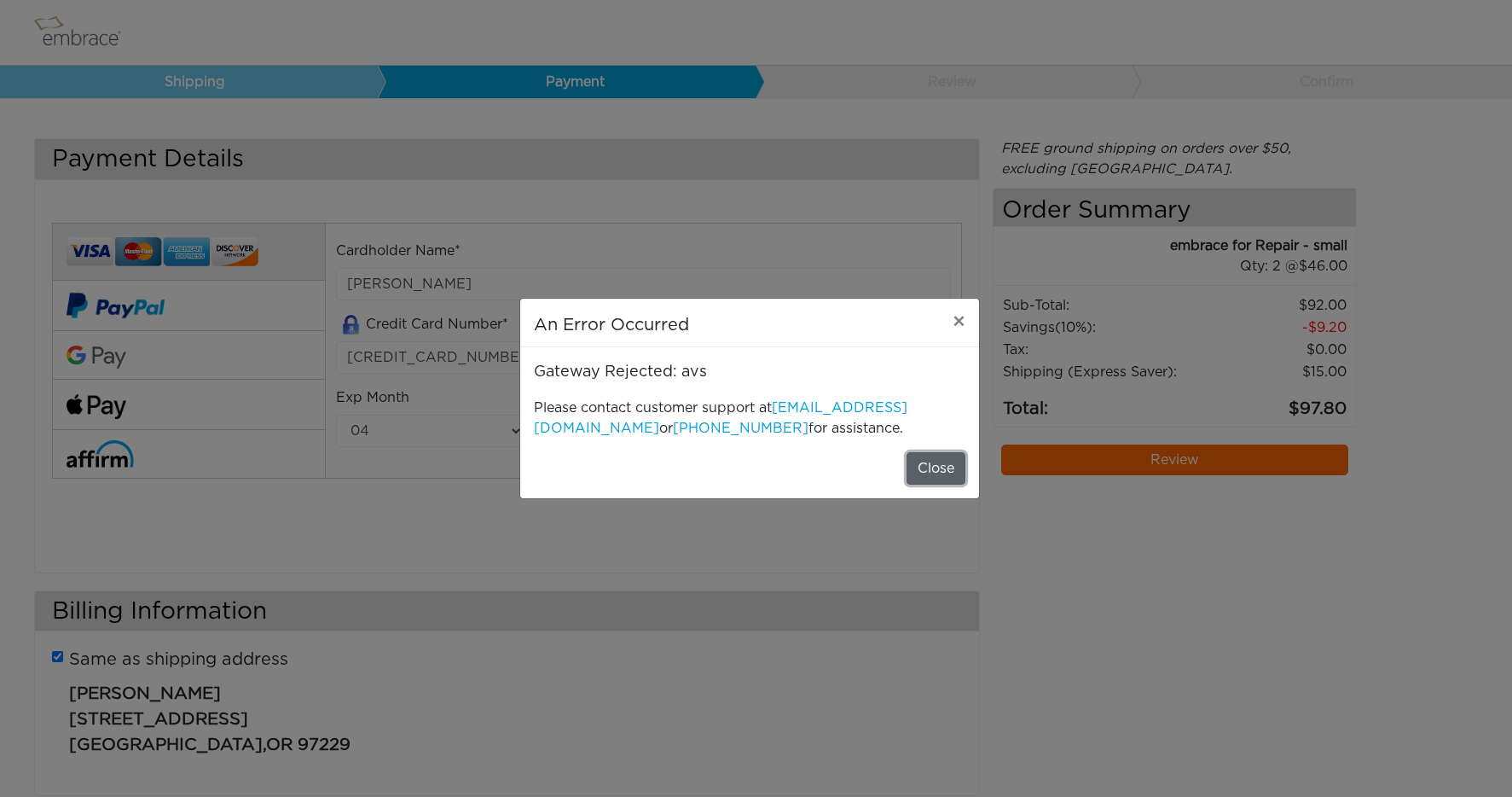
click at [943, 464] on button "Close" at bounding box center [936, 468] width 59 height 33
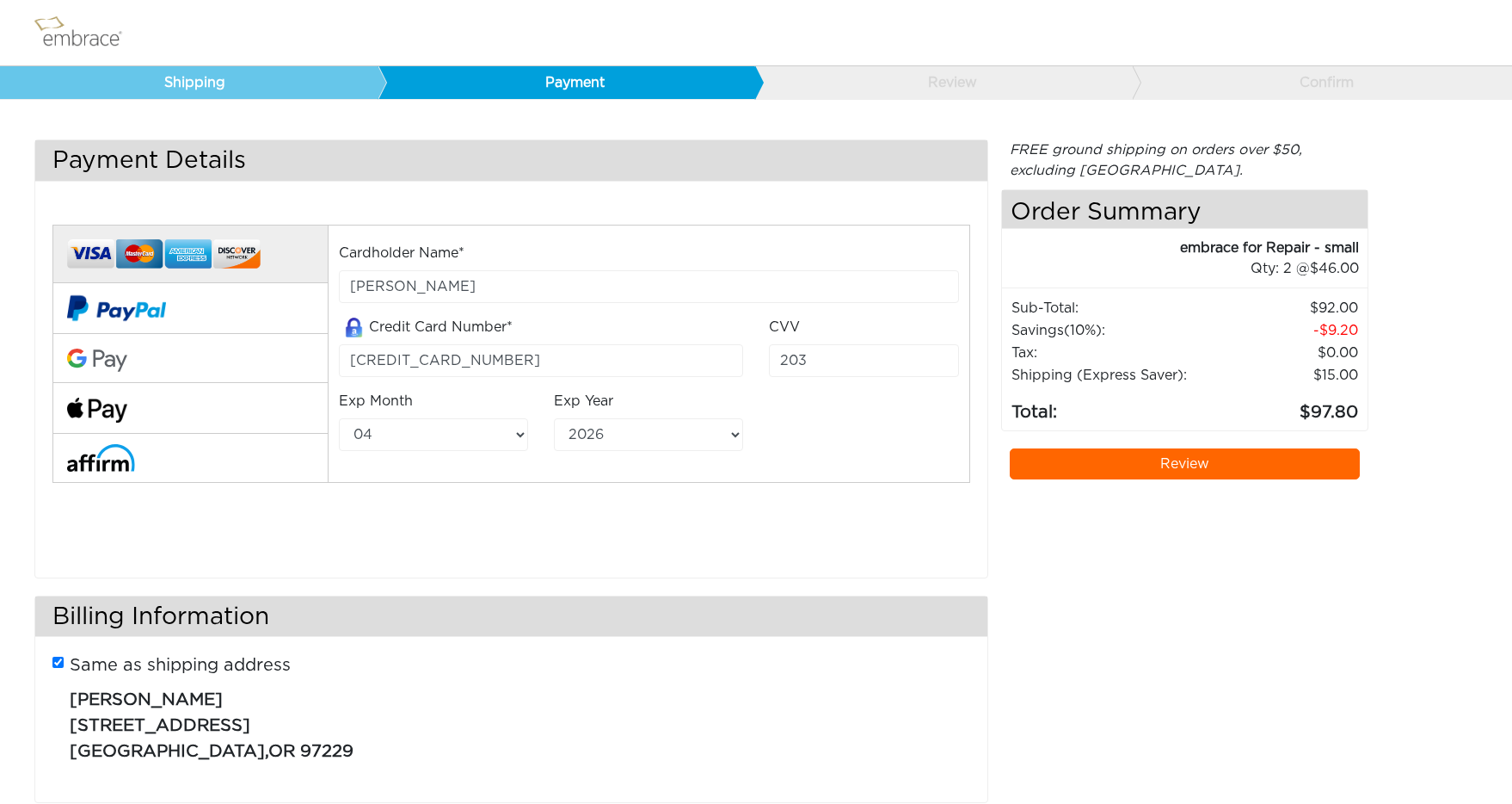
click at [1071, 567] on div "FREE ground shipping on orders over $50, excluding Australia. Any applicable im…" at bounding box center [1185, 480] width 367 height 681
click at [523, 365] on input "5251072196629400" at bounding box center [540, 360] width 404 height 33
click at [690, 365] on input "5251072196629400" at bounding box center [540, 360] width 404 height 33
type input "4147202149023804"
click at [700, 546] on div "Cardholder Name* AVNER KORNFELD Credit Card Number* 4147202149023804 CVV 203 Ex…" at bounding box center [512, 377] width 944 height 349
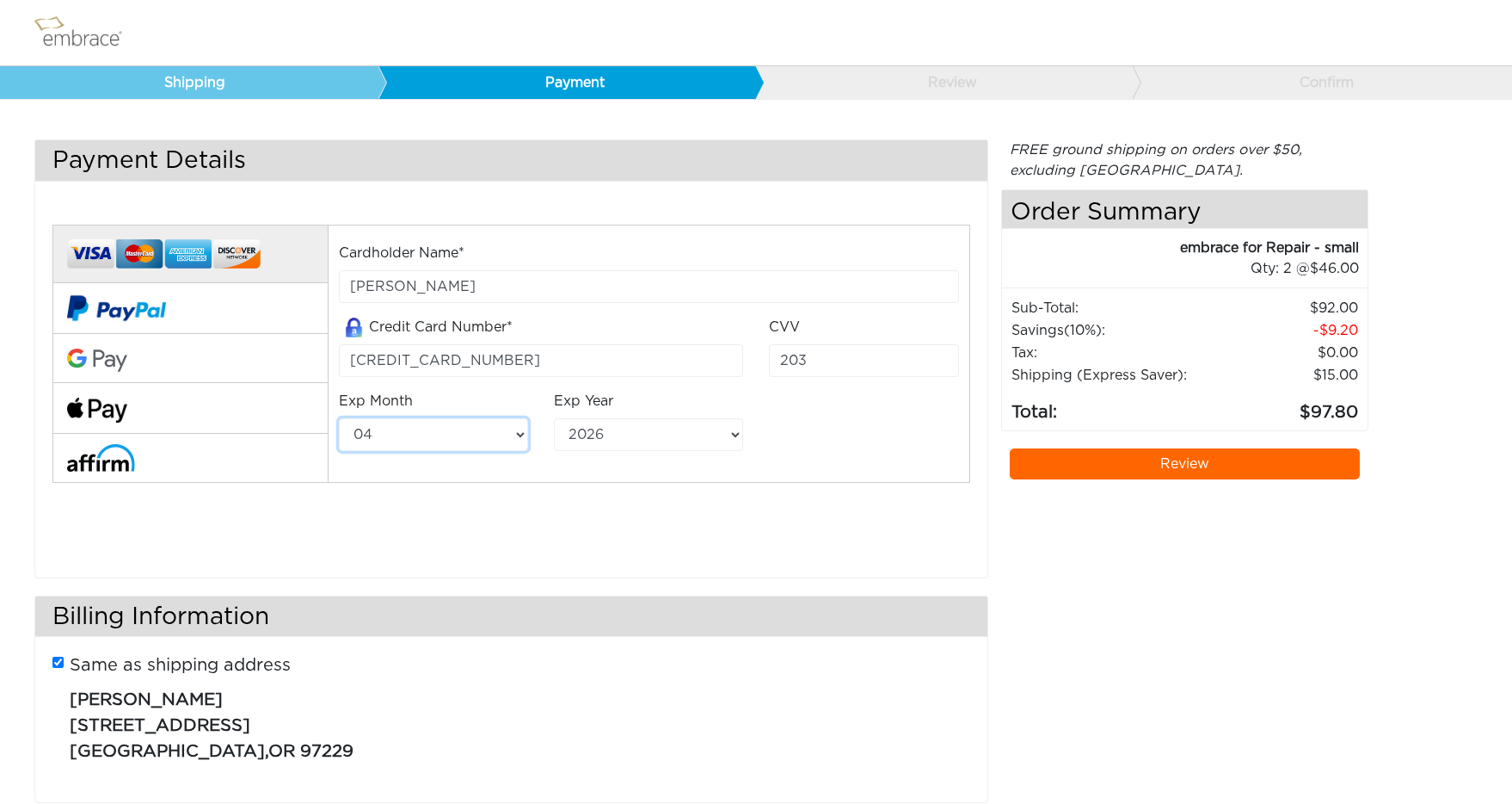
click at [426, 439] on select "01 02 03 04 05 06 07 08 09 10 11 12" at bounding box center [433, 434] width 189 height 33
click at [395, 440] on select "01 02 03 04 05 06 07 08 09 10 11 12" at bounding box center [433, 434] width 189 height 33
select select "12"
click at [339, 418] on select "01 02 03 04 05 06 07 08 09 10 11 12" at bounding box center [433, 434] width 189 height 33
click at [684, 425] on select "2025 2026 2027 2028 2029 2030 2031 2032 2033 2034 2035 2036 2037 2038 2039" at bounding box center [648, 434] width 189 height 33
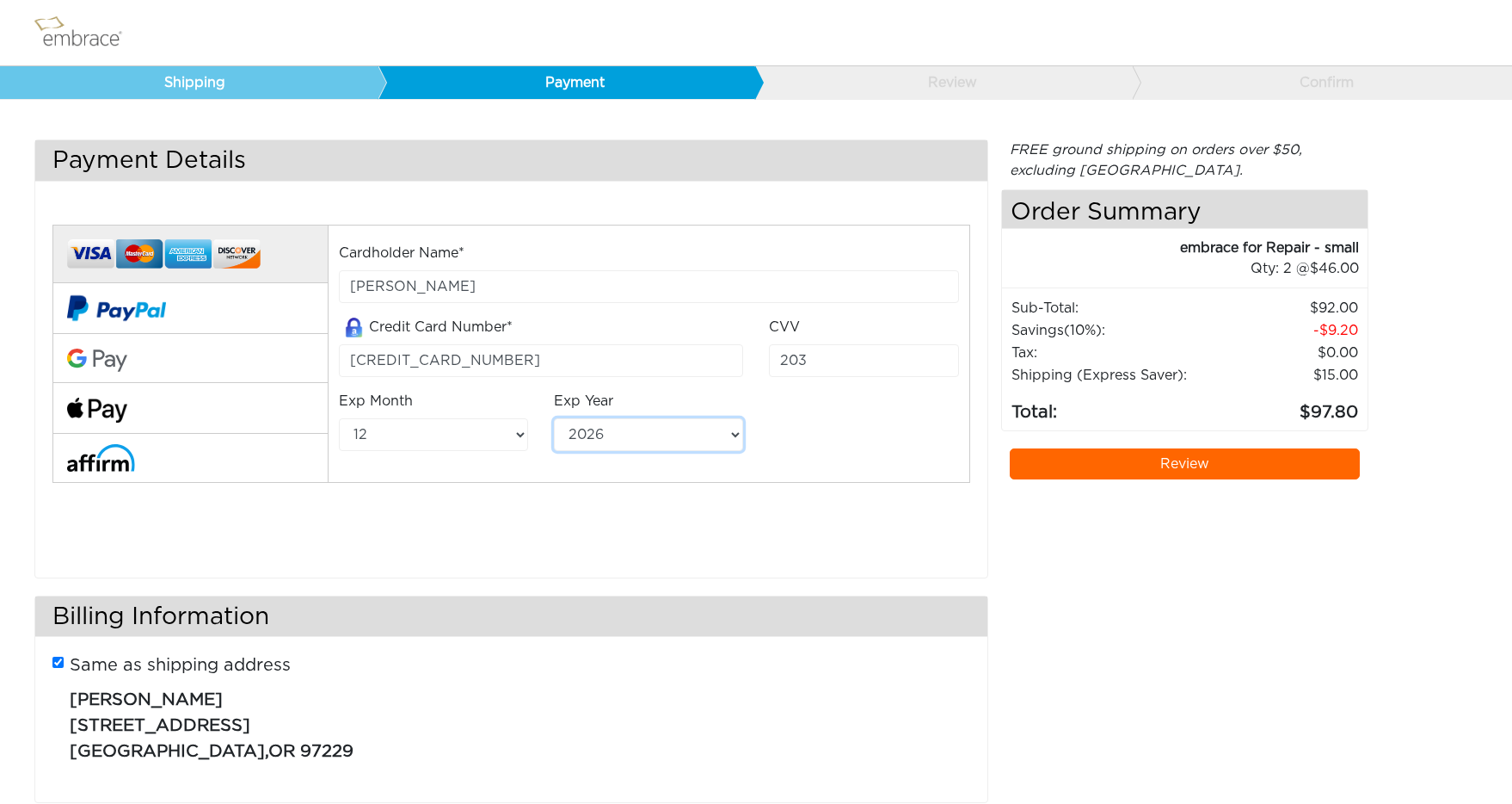
select select "2028"
click at [554, 418] on select "2025 2026 2027 2028 2029 2030 2031 2032 2033 2034 2035 2036 2037 2038 2039" at bounding box center [648, 434] width 189 height 33
drag, startPoint x: 813, startPoint y: 359, endPoint x: 697, endPoint y: 351, distance: 116.3
click at [697, 351] on div "Cardholder Name* AVNER KORNFELD Credit Card Number* 4147202149023804 CVV 203 Ex…" at bounding box center [649, 354] width 646 height 223
type input "605"
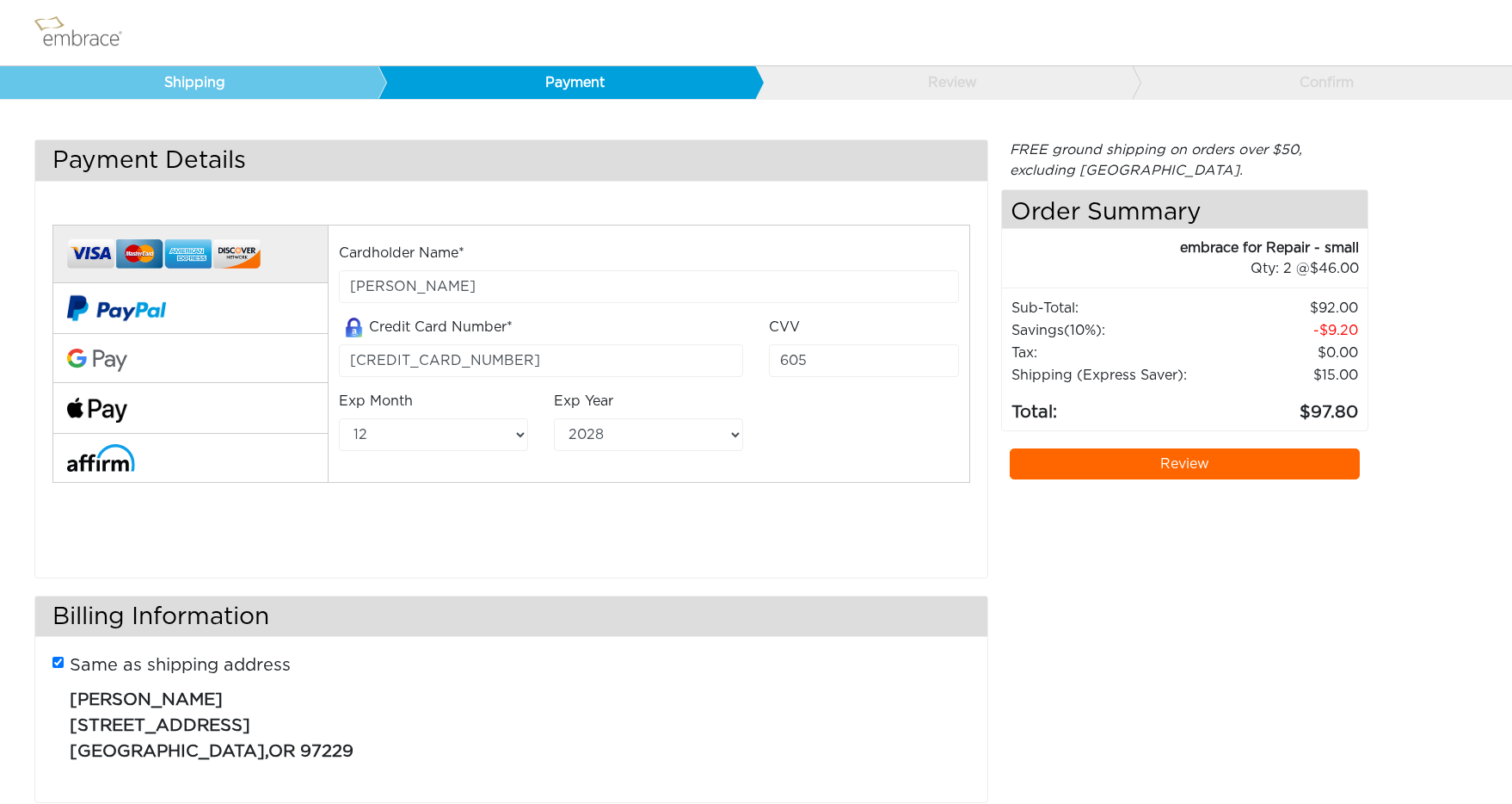
click at [788, 469] on div "Cardholder Name* AVNER KORNFELD Credit Card Number* 4147202149023804 CVV 605 01" at bounding box center [649, 354] width 643 height 259
click at [1181, 462] on link "Review" at bounding box center [1185, 463] width 350 height 31
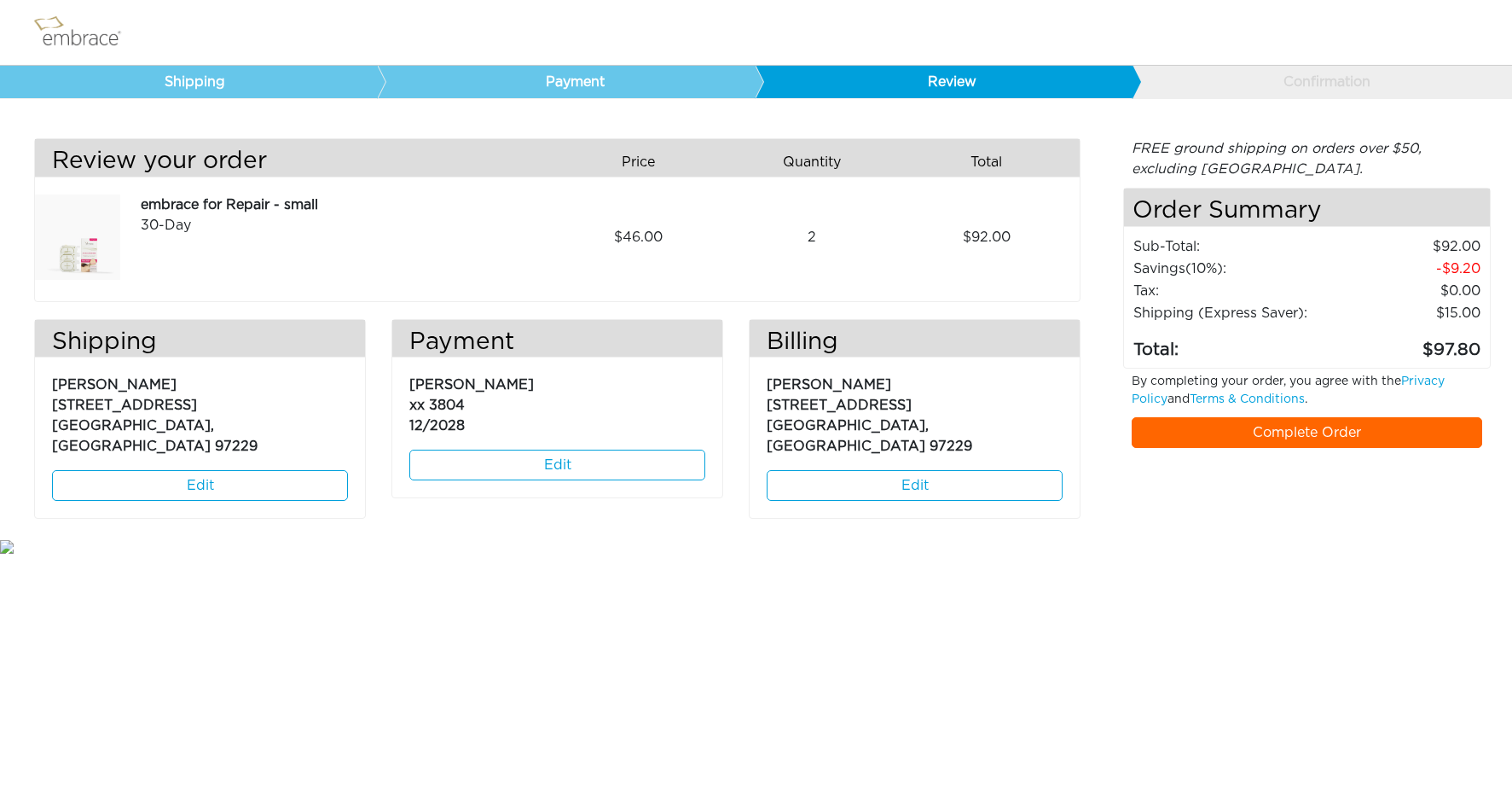
click at [1289, 433] on link "Complete Order" at bounding box center [1307, 432] width 351 height 31
